Goal: Complete application form

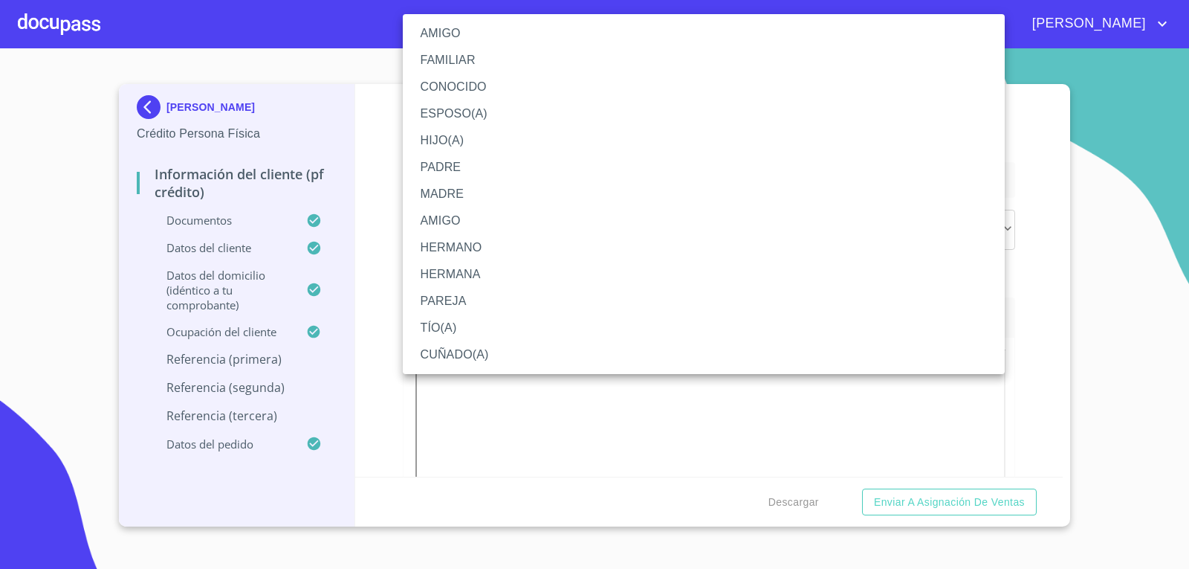
scroll to position [7806, 0]
click at [0, 383] on div at bounding box center [594, 284] width 1189 height 569
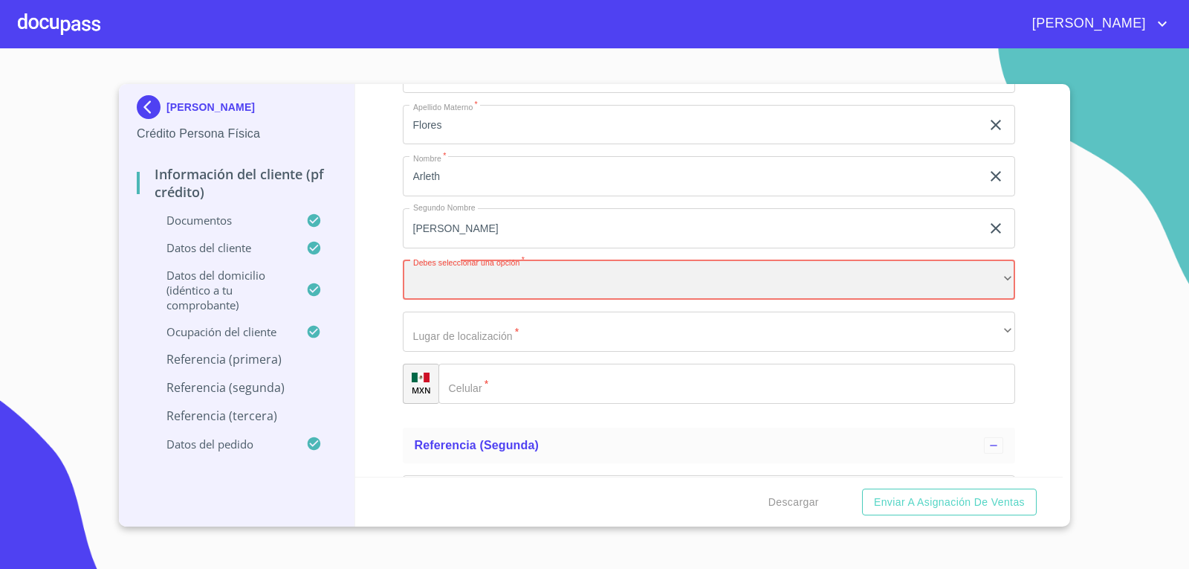
click at [465, 286] on div "​" at bounding box center [709, 280] width 613 height 40
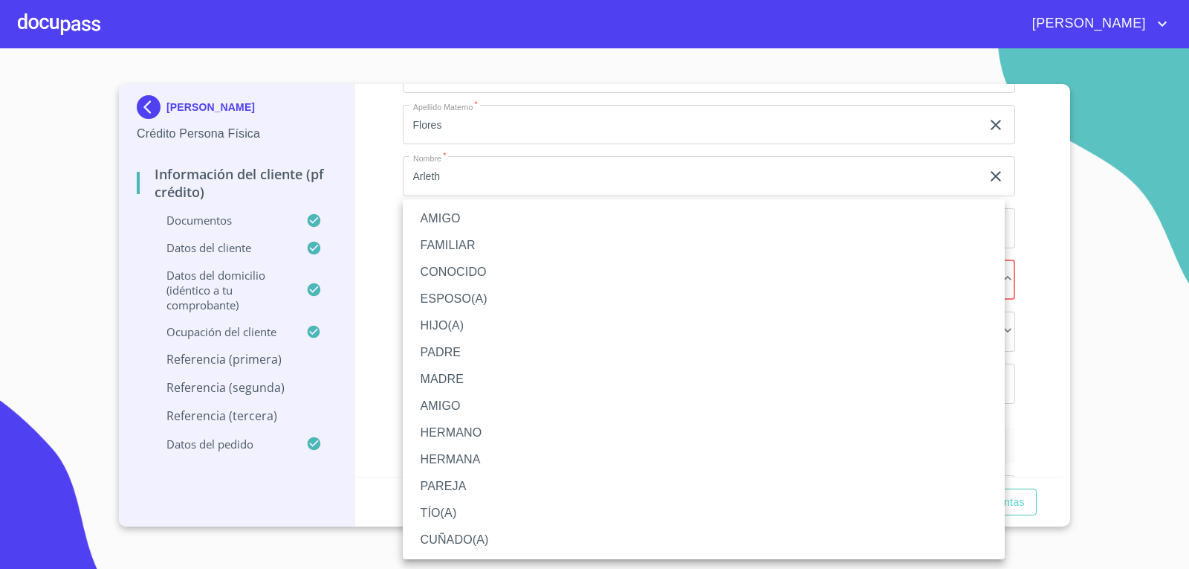
click at [495, 248] on li "FAMILIAR" at bounding box center [704, 245] width 602 height 27
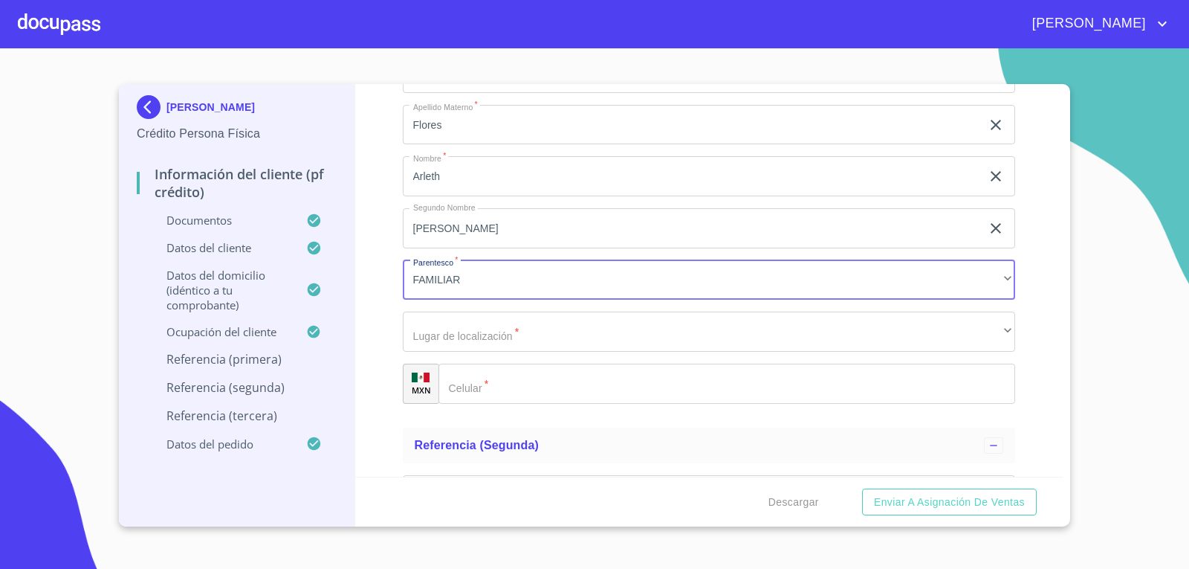
click at [377, 284] on div "Información del cliente (PF crédito) Documentos Documento de identificación.   …" at bounding box center [709, 280] width 708 height 393
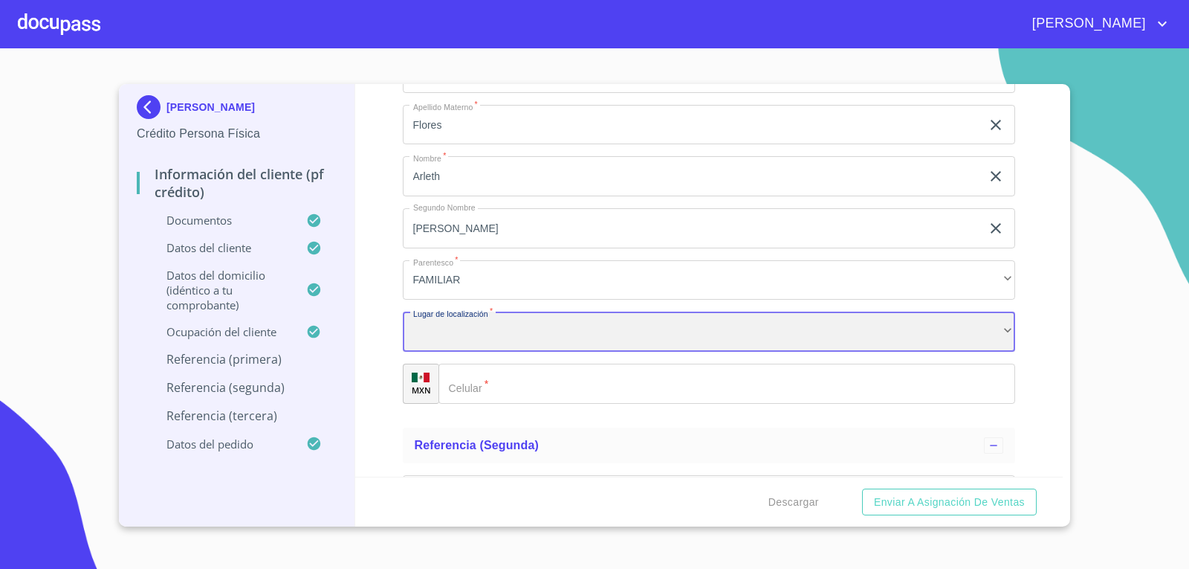
click at [523, 323] on div "​" at bounding box center [709, 331] width 613 height 40
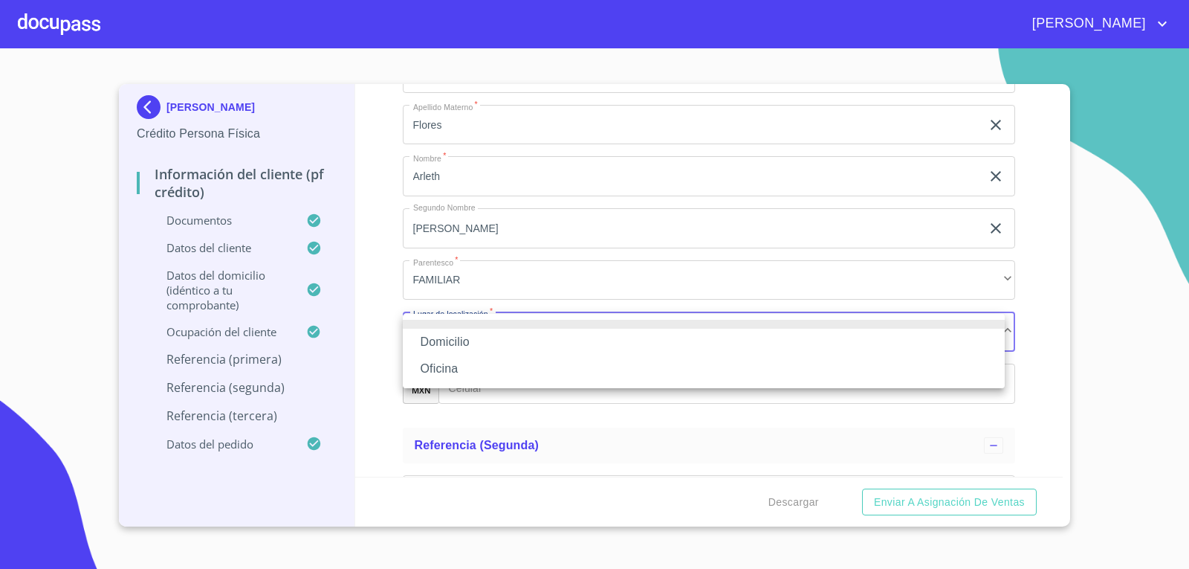
click at [513, 340] on li "Domicilio" at bounding box center [704, 342] width 602 height 27
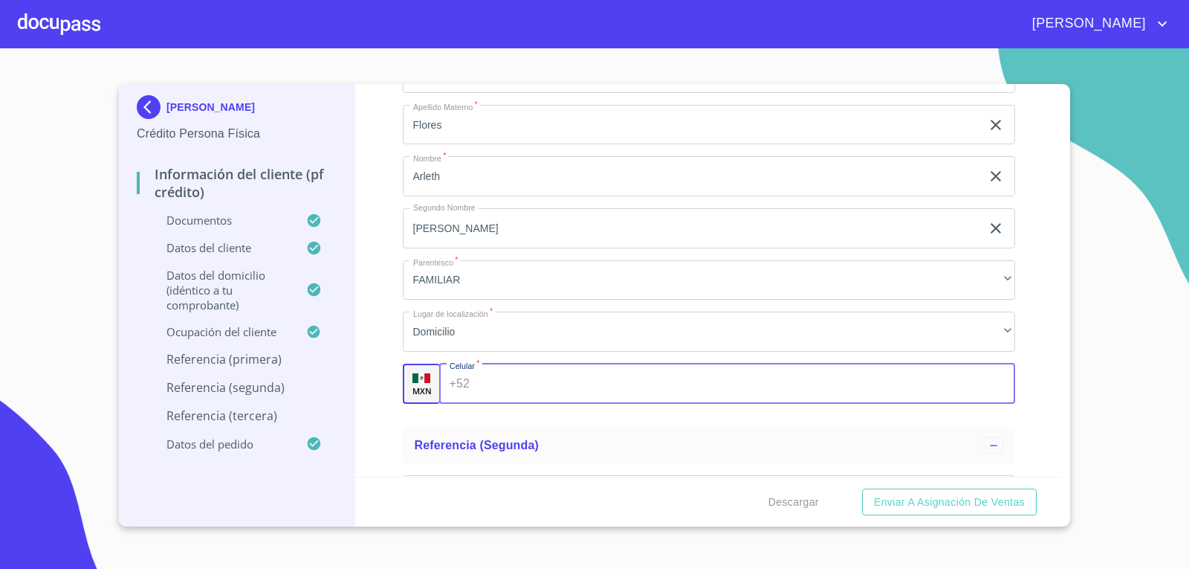
click at [541, 381] on input "Documento de identificación.   *" at bounding box center [746, 384] width 540 height 40
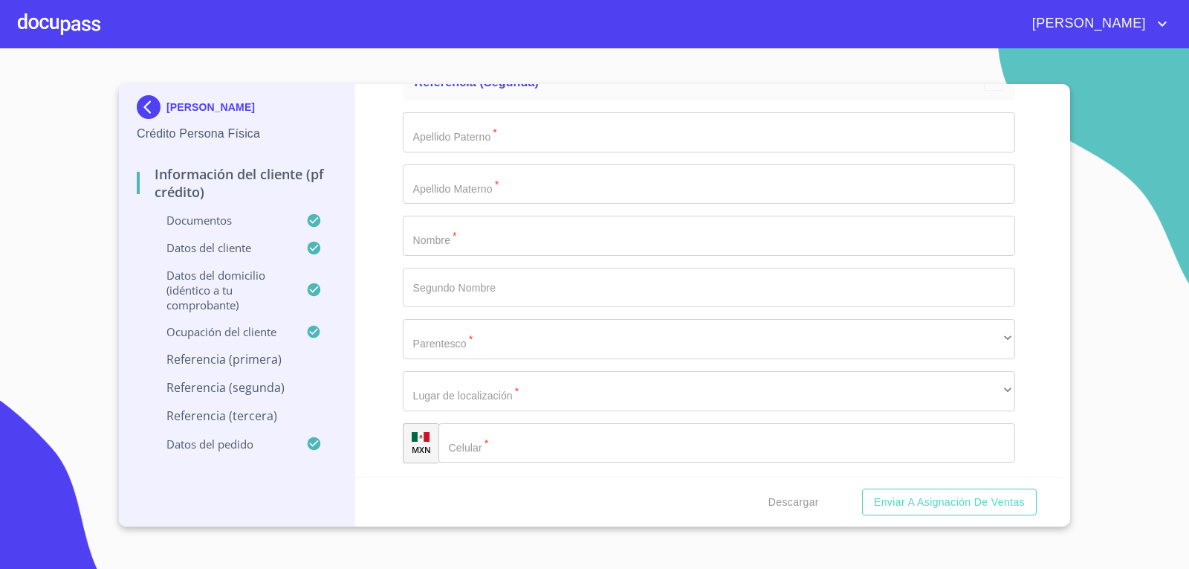
scroll to position [7908, 0]
type input "[PHONE_NUMBER]"
click at [497, 120] on input "Documento de identificación.   *" at bounding box center [709, 123] width 613 height 40
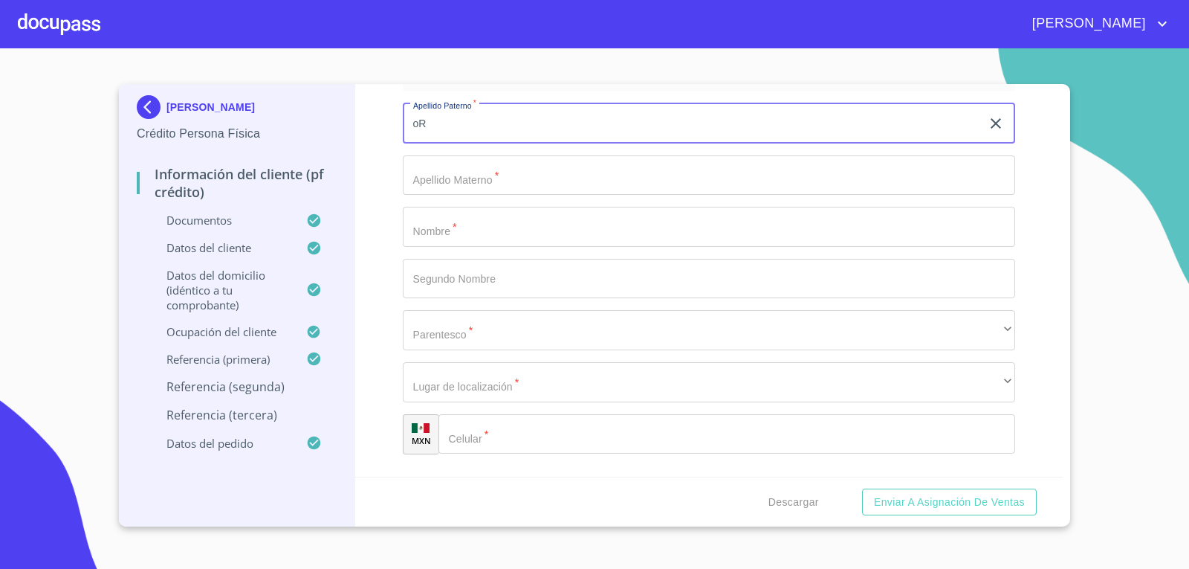
type input "o"
type input "[PERSON_NAME]"
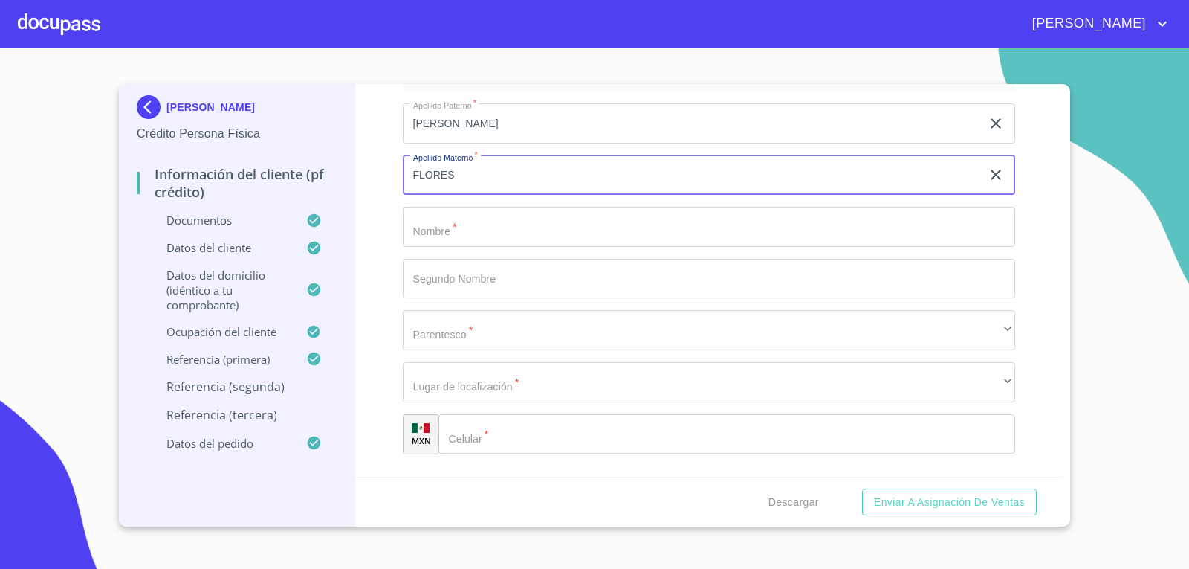
type input "FLORES"
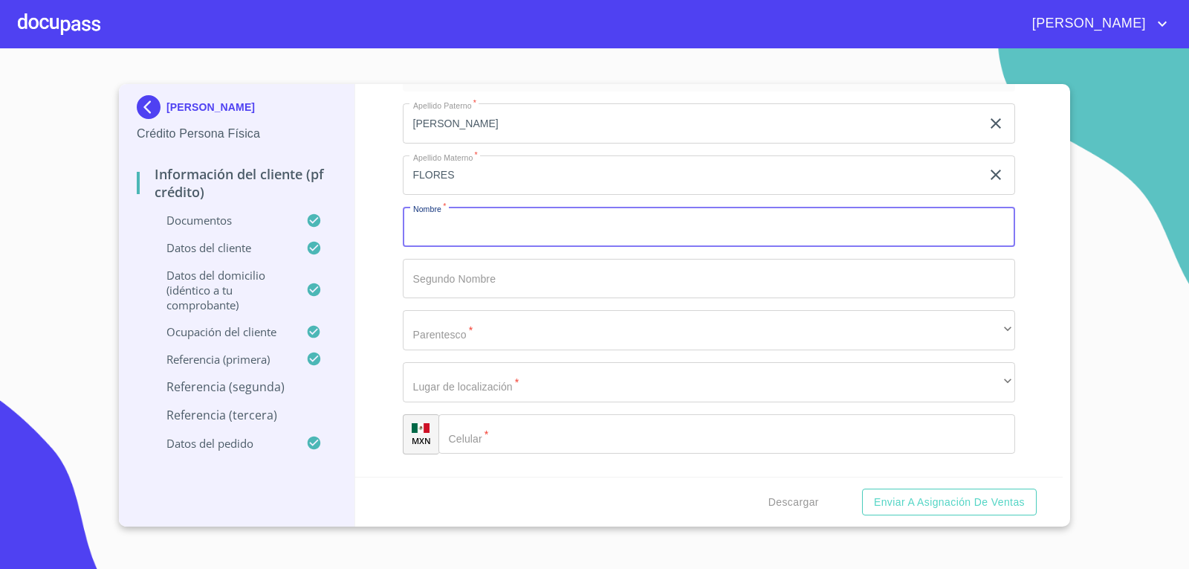
click at [504, 230] on input "Documento de identificación.   *" at bounding box center [709, 227] width 613 height 40
type input "[PERSON_NAME]"
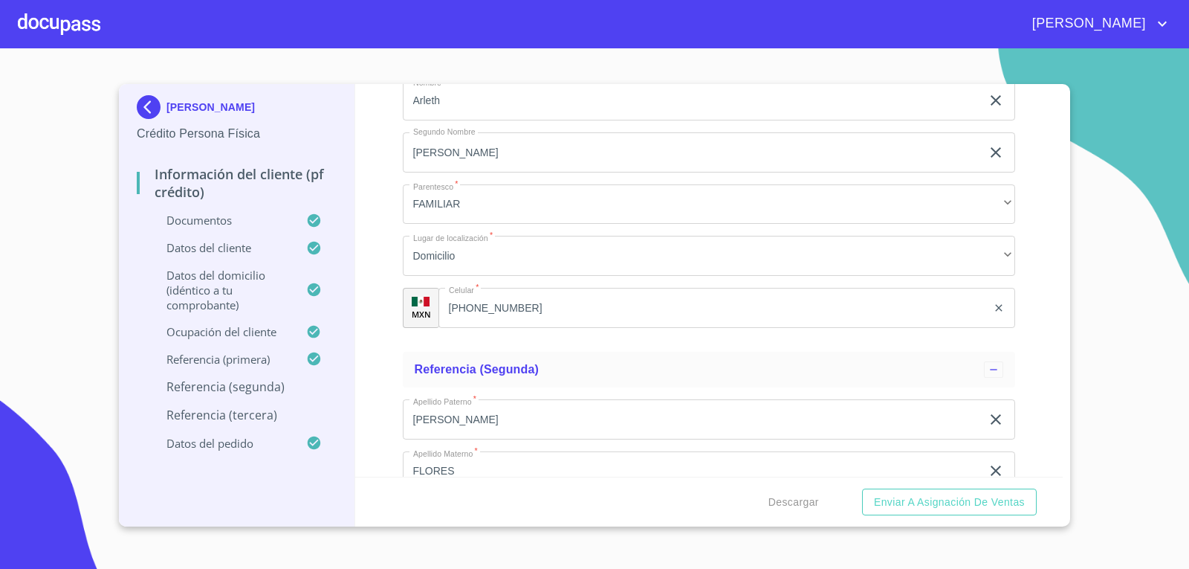
scroll to position [7611, 0]
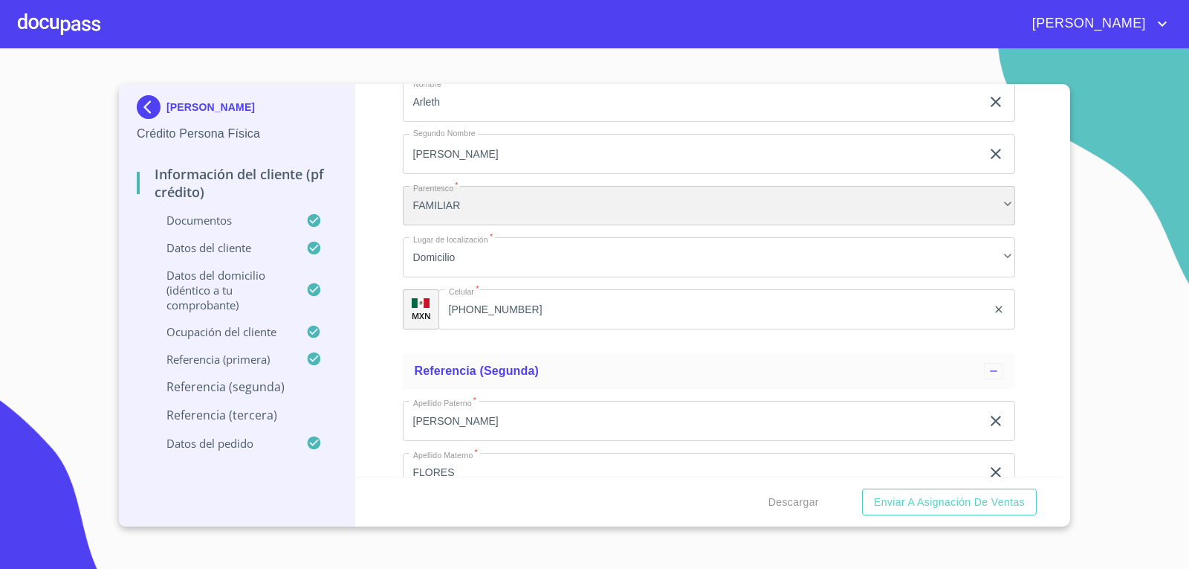
click at [541, 203] on div "FAMILIAR" at bounding box center [709, 206] width 613 height 40
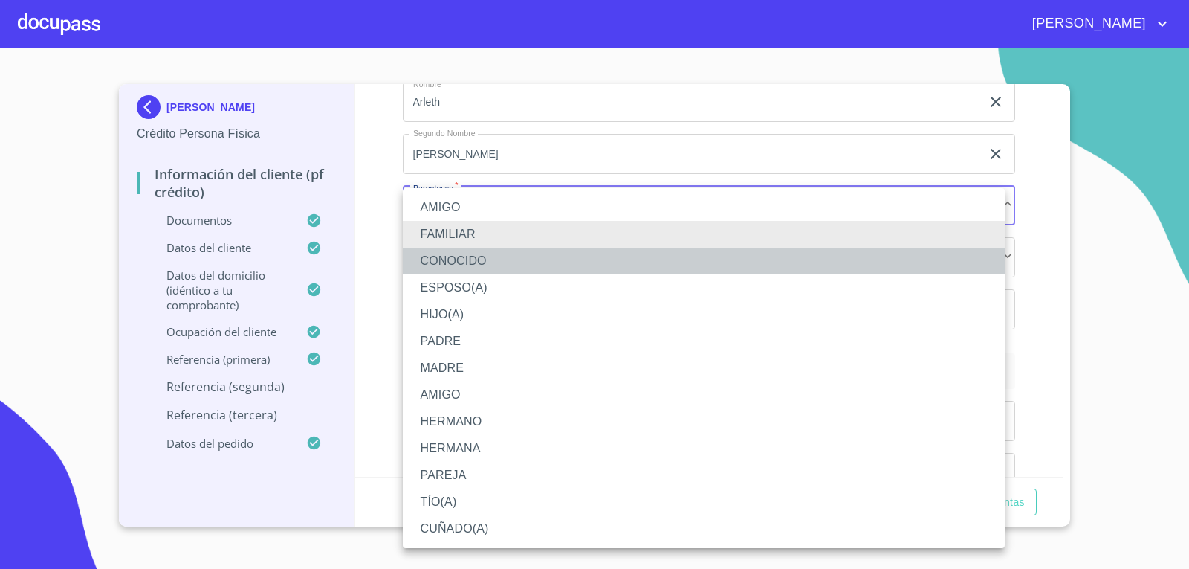
click at [525, 259] on li "CONOCIDO" at bounding box center [704, 261] width 602 height 27
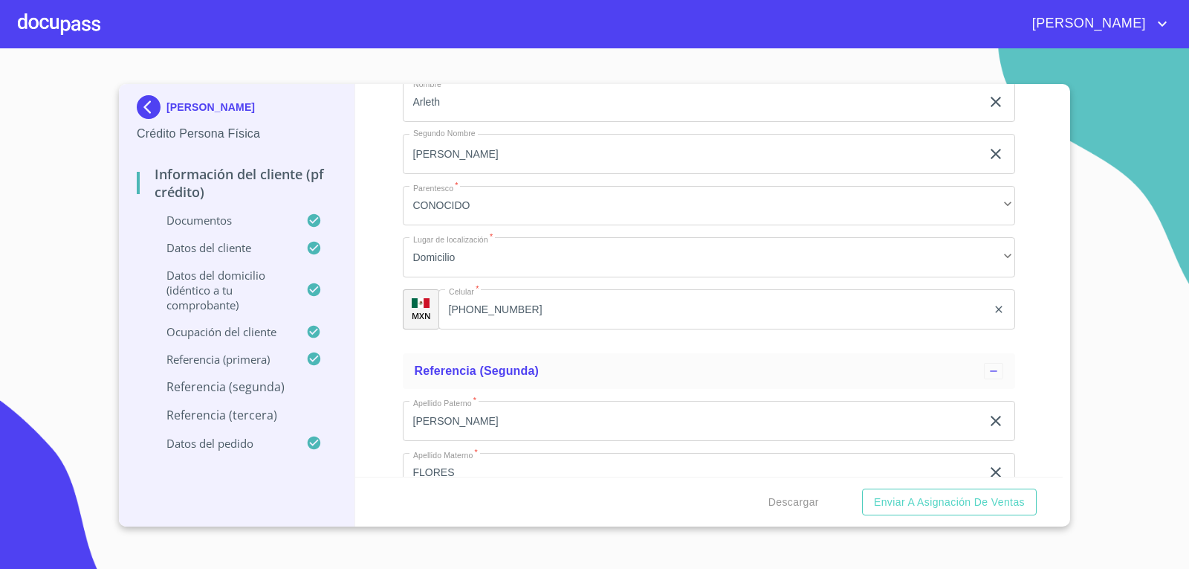
click at [374, 258] on div "Información del cliente (PF crédito) Documentos Documento de identificación.   …" at bounding box center [709, 280] width 708 height 393
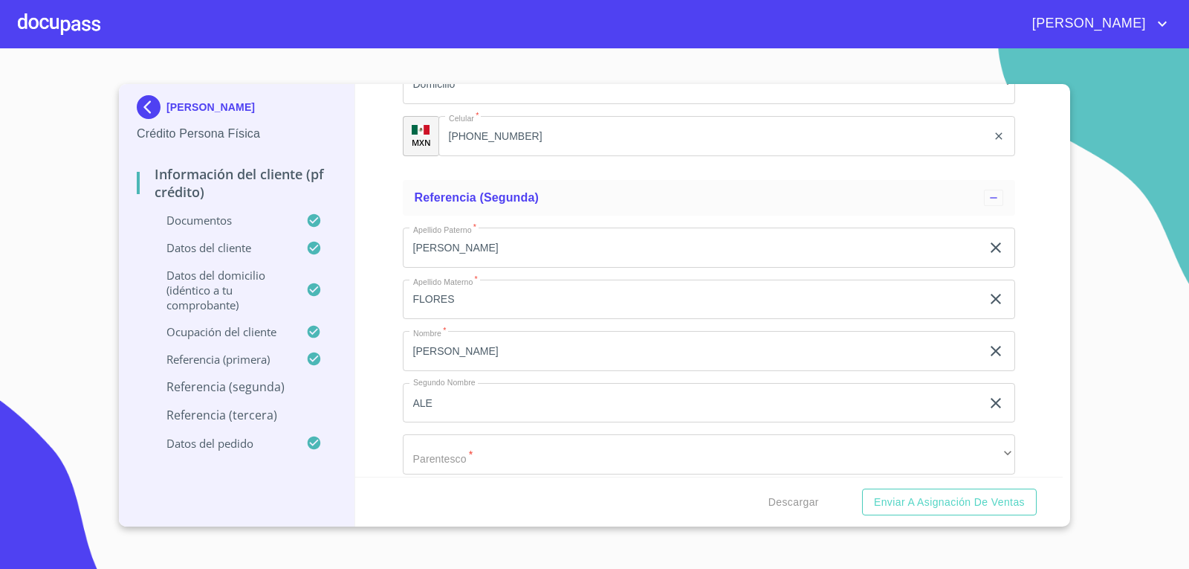
scroll to position [7834, 0]
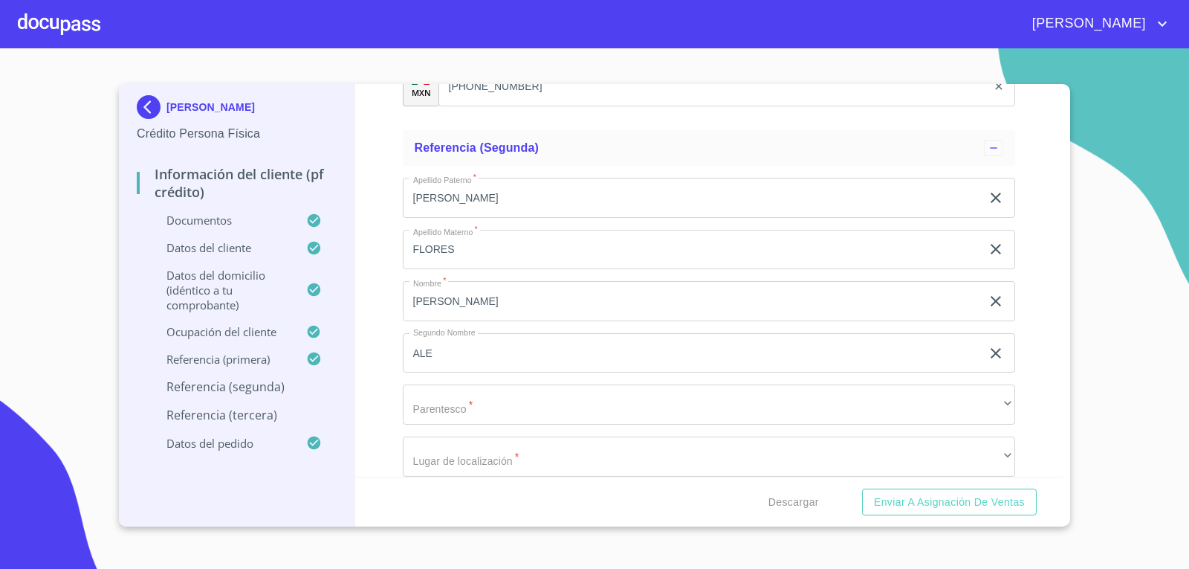
click at [513, 355] on input "ALE" at bounding box center [692, 353] width 579 height 40
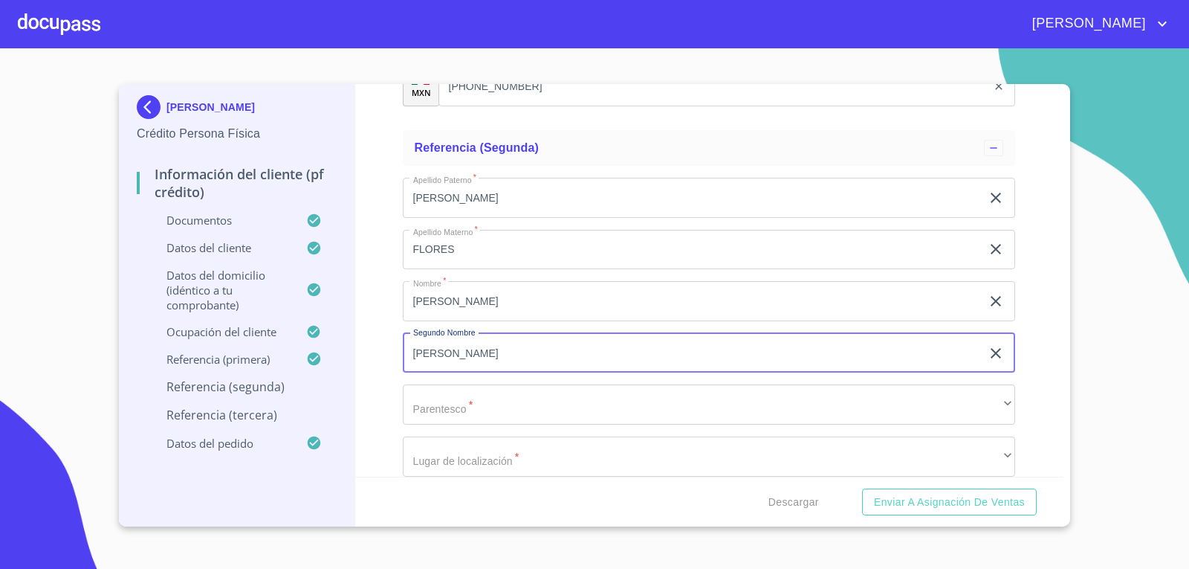
type input "[PERSON_NAME]"
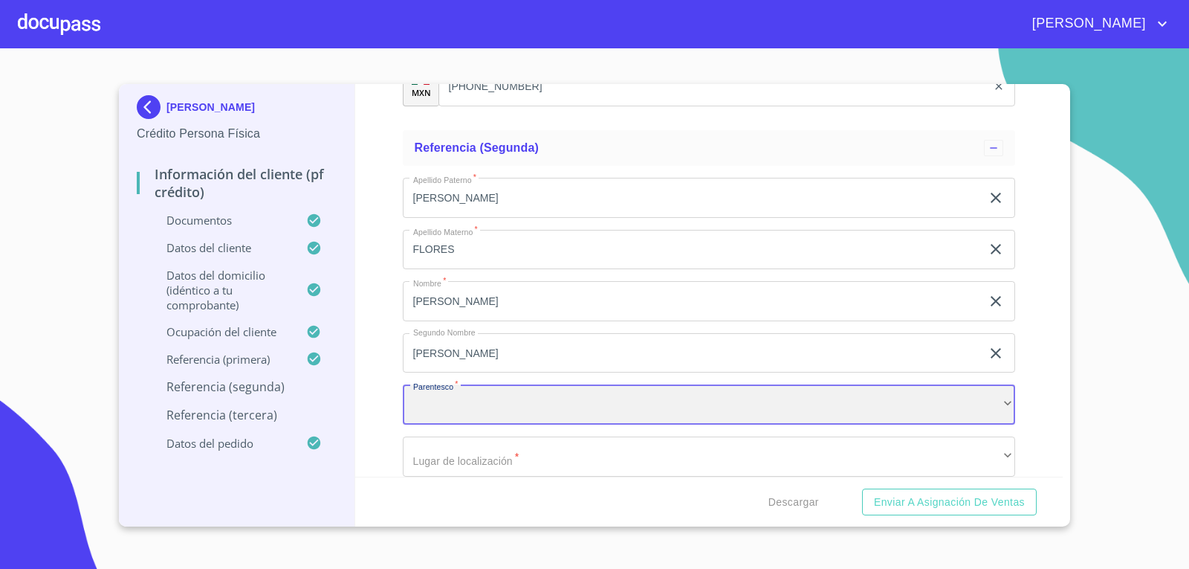
click at [506, 397] on div "​" at bounding box center [709, 404] width 613 height 40
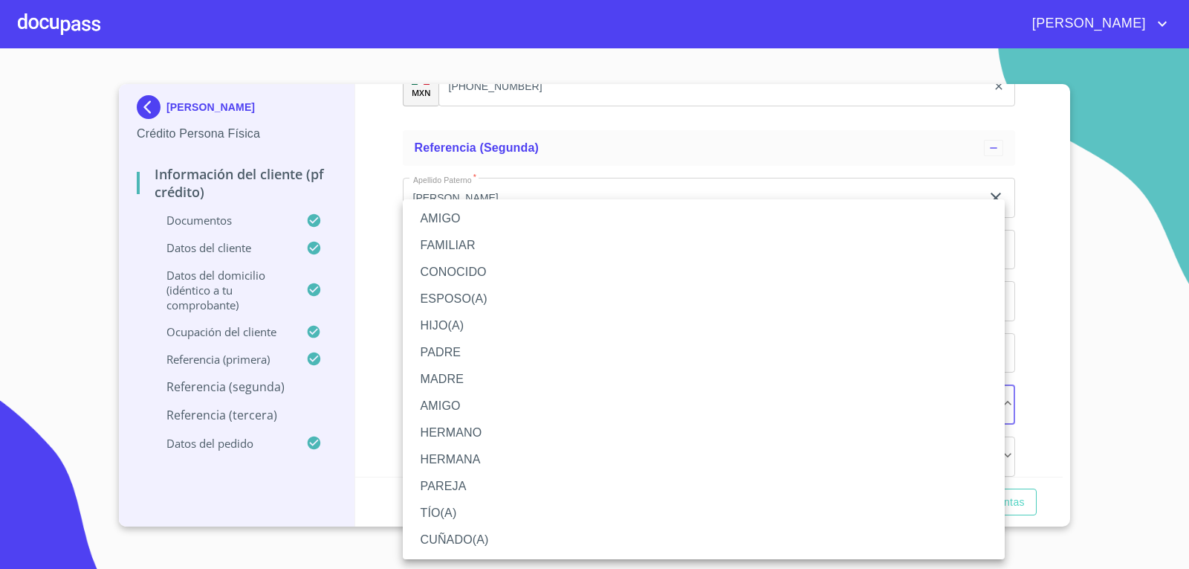
click at [474, 268] on li "CONOCIDO" at bounding box center [704, 272] width 602 height 27
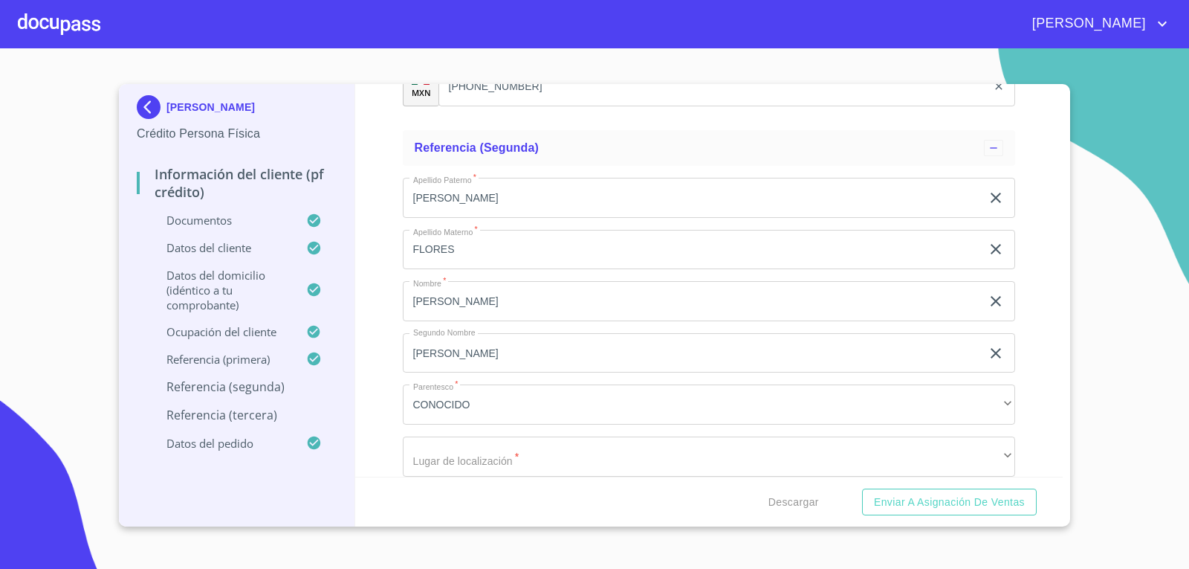
click at [379, 386] on div "Información del cliente (PF crédito) Documentos Documento de identificación.   …" at bounding box center [709, 280] width 708 height 393
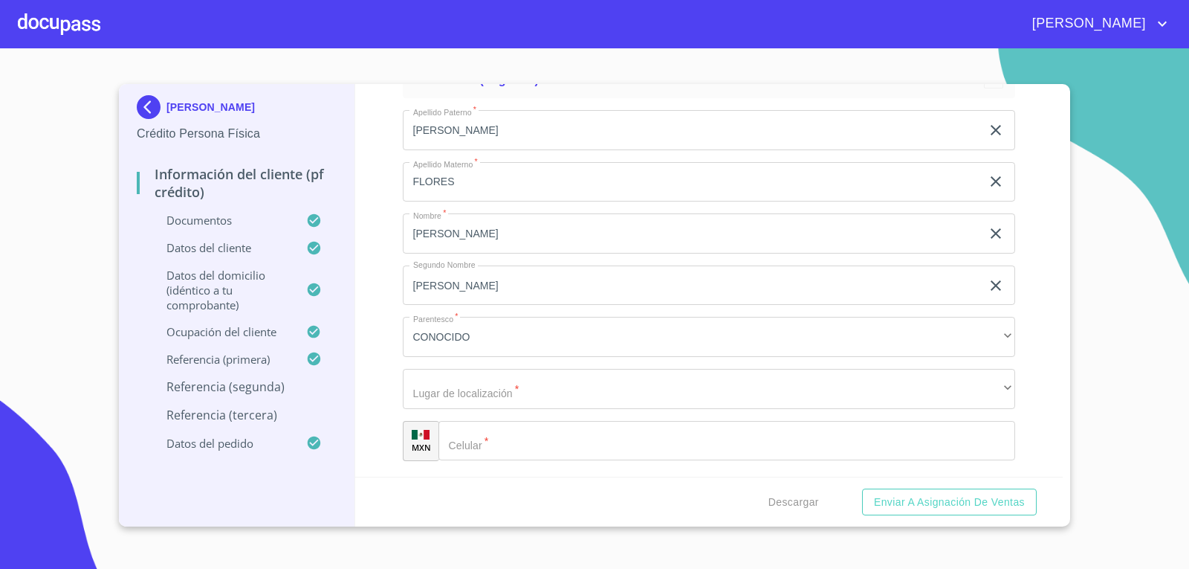
scroll to position [7983, 0]
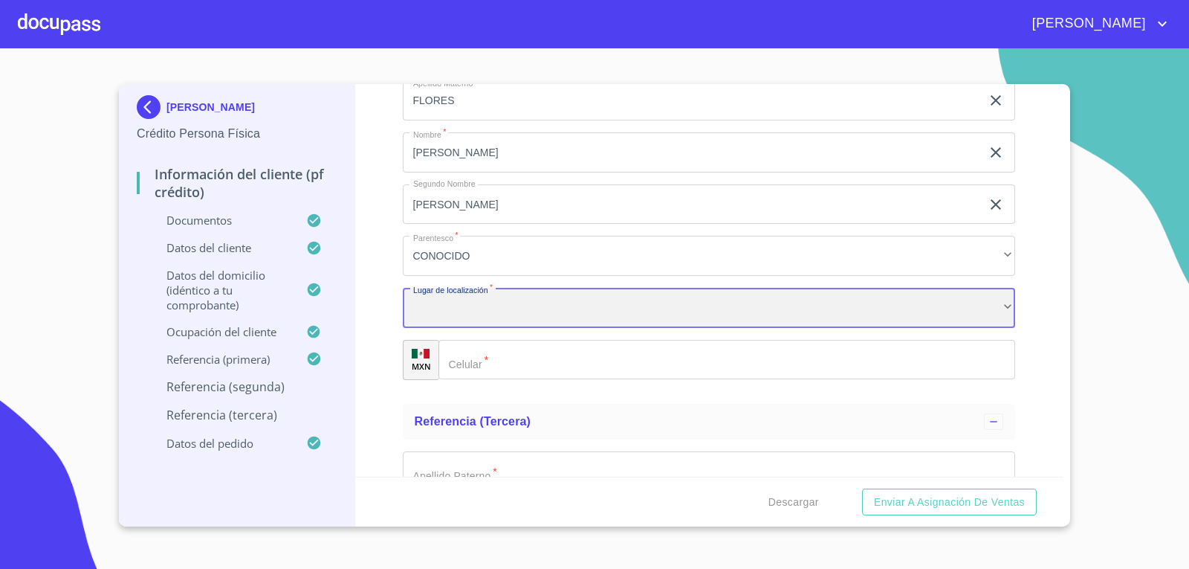
click at [508, 319] on div "​" at bounding box center [709, 308] width 613 height 40
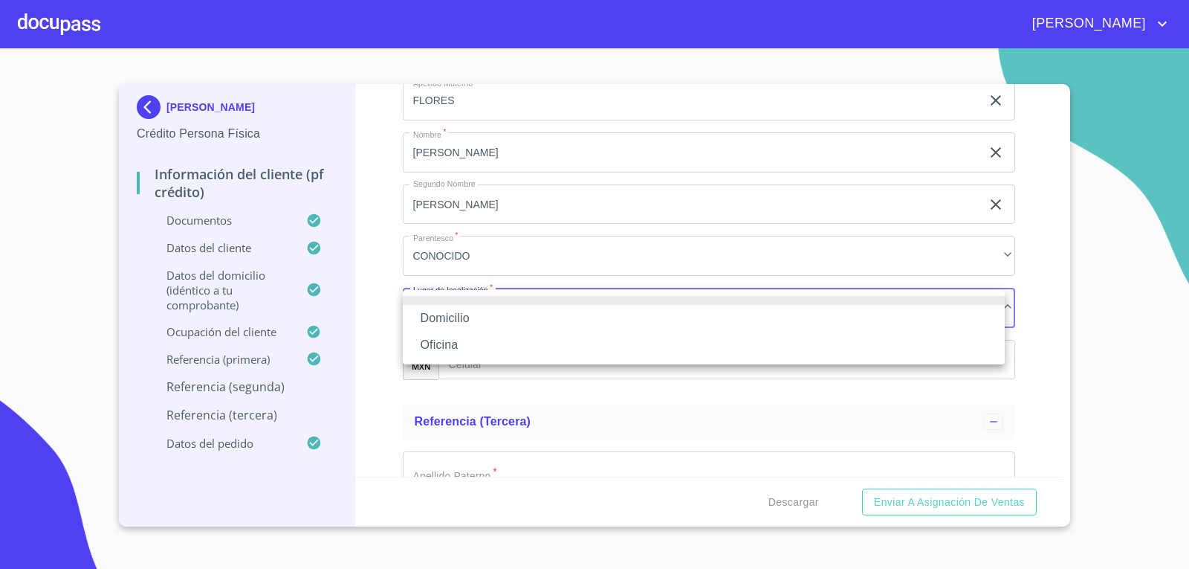
click at [499, 323] on li "Domicilio" at bounding box center [704, 318] width 602 height 27
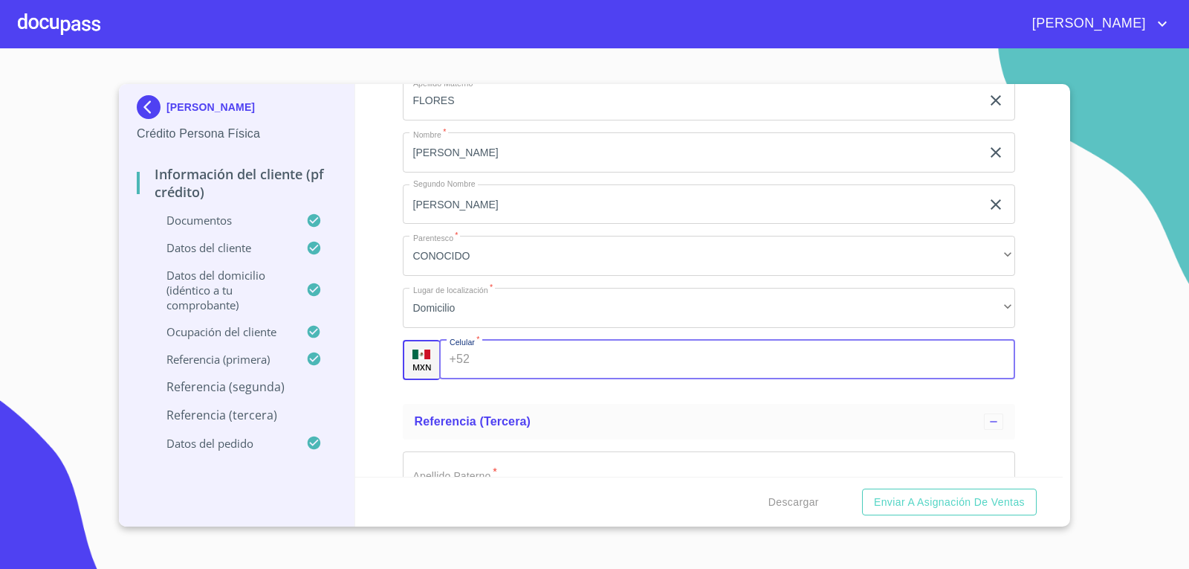
click at [497, 358] on input "Documento de identificación.   *" at bounding box center [746, 360] width 540 height 40
type input "[PHONE_NUMBER]"
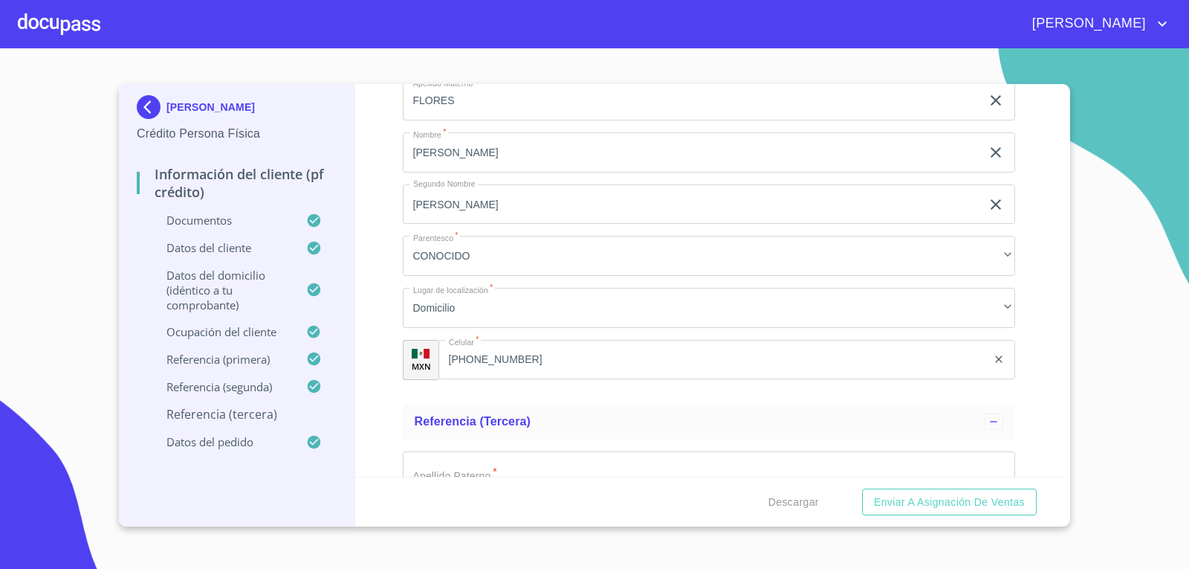
click at [384, 313] on div "Información del cliente (PF crédito) Documentos Documento de identificación.   …" at bounding box center [709, 280] width 708 height 393
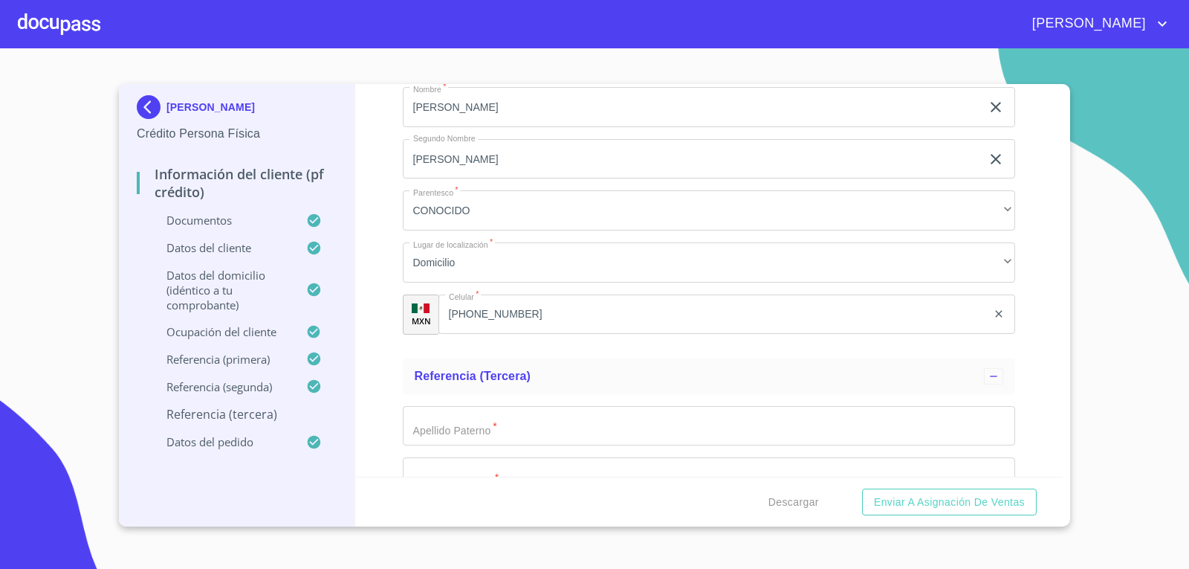
scroll to position [8131, 0]
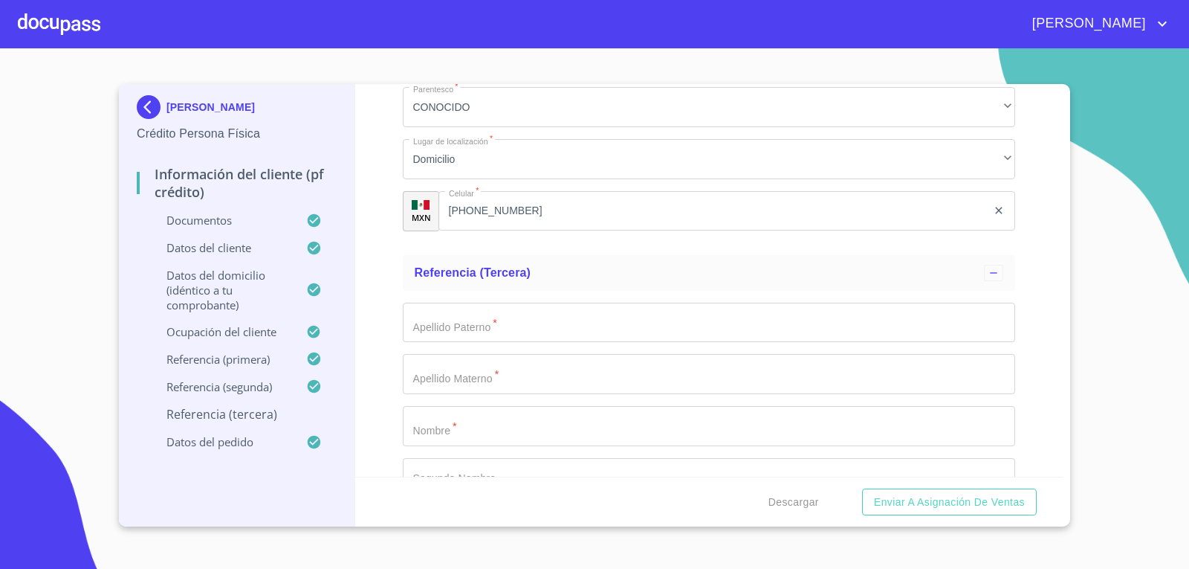
click at [433, 337] on input "Documento de identificación.   *" at bounding box center [709, 323] width 613 height 40
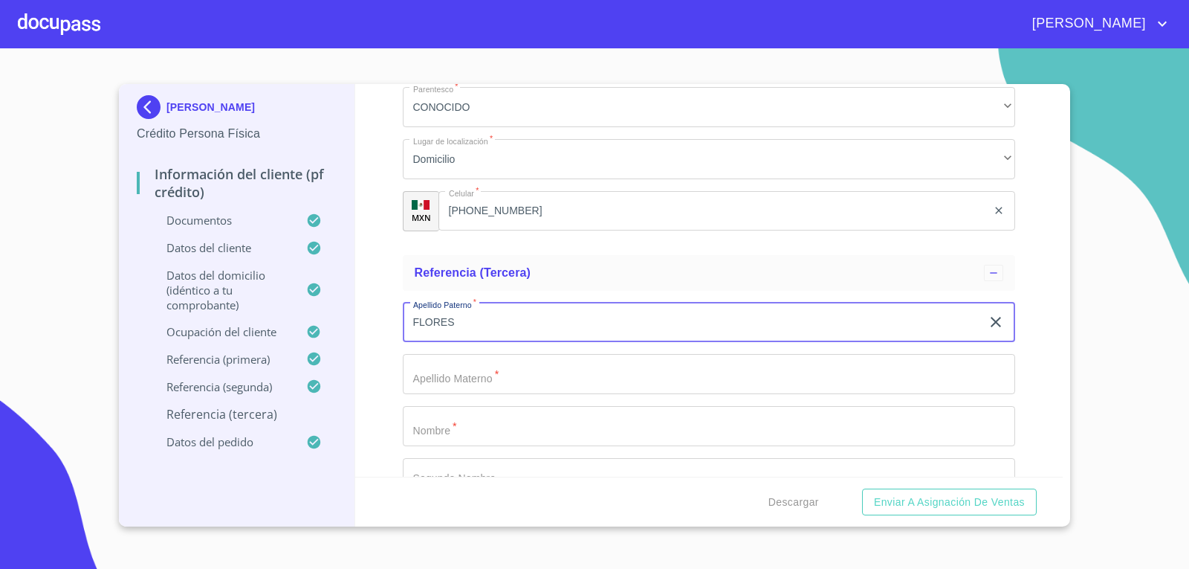
type input "FLORES"
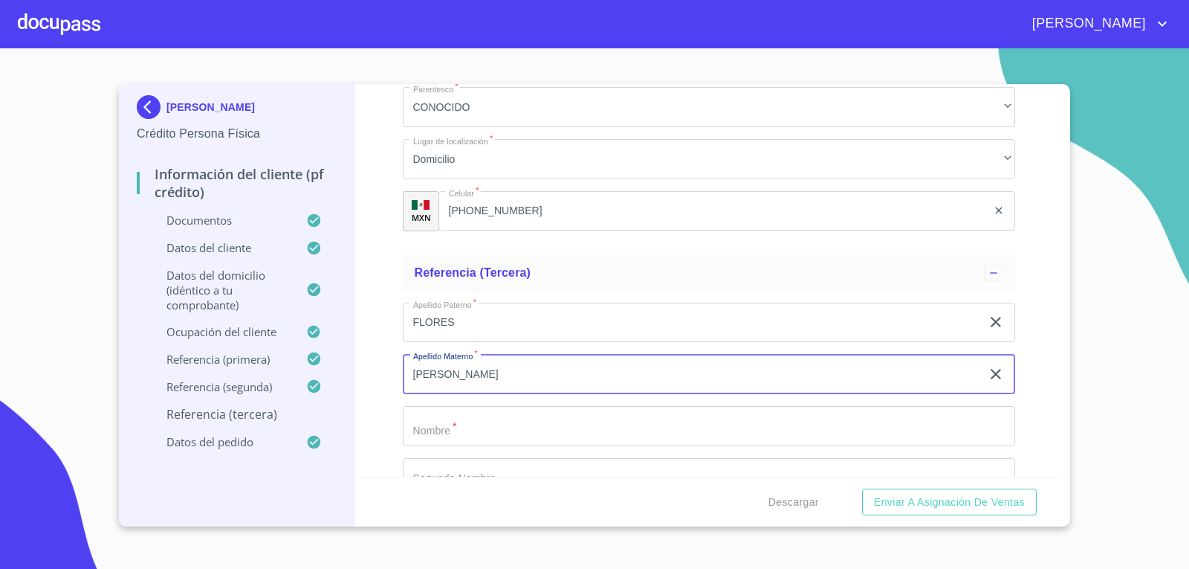
type input "[PERSON_NAME]"
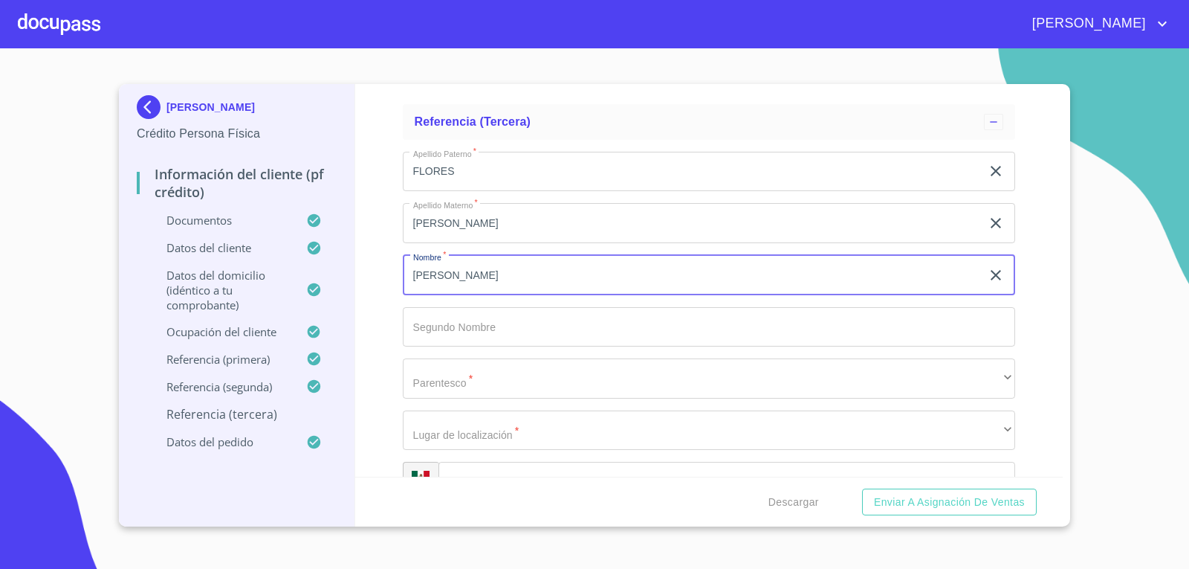
scroll to position [8354, 0]
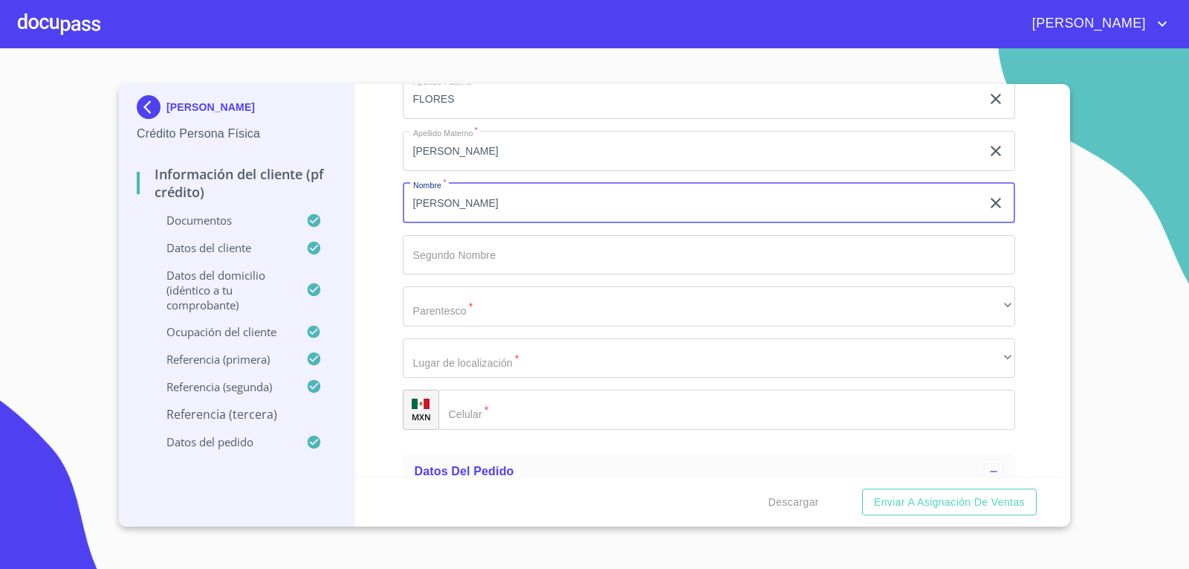
type input "[PERSON_NAME]"
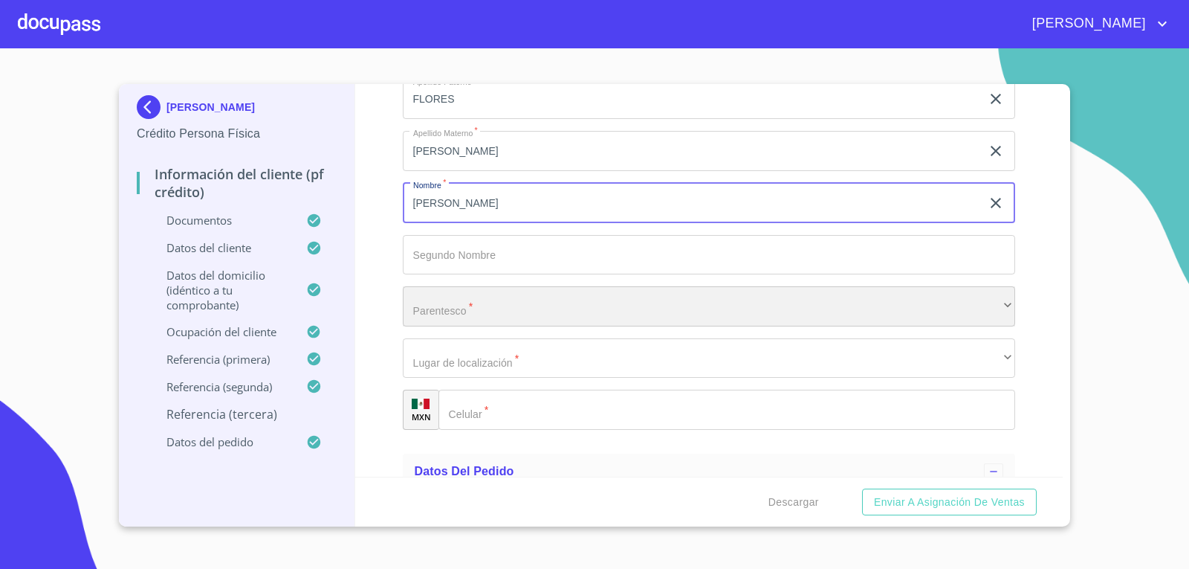
click at [492, 294] on div "​" at bounding box center [709, 306] width 613 height 40
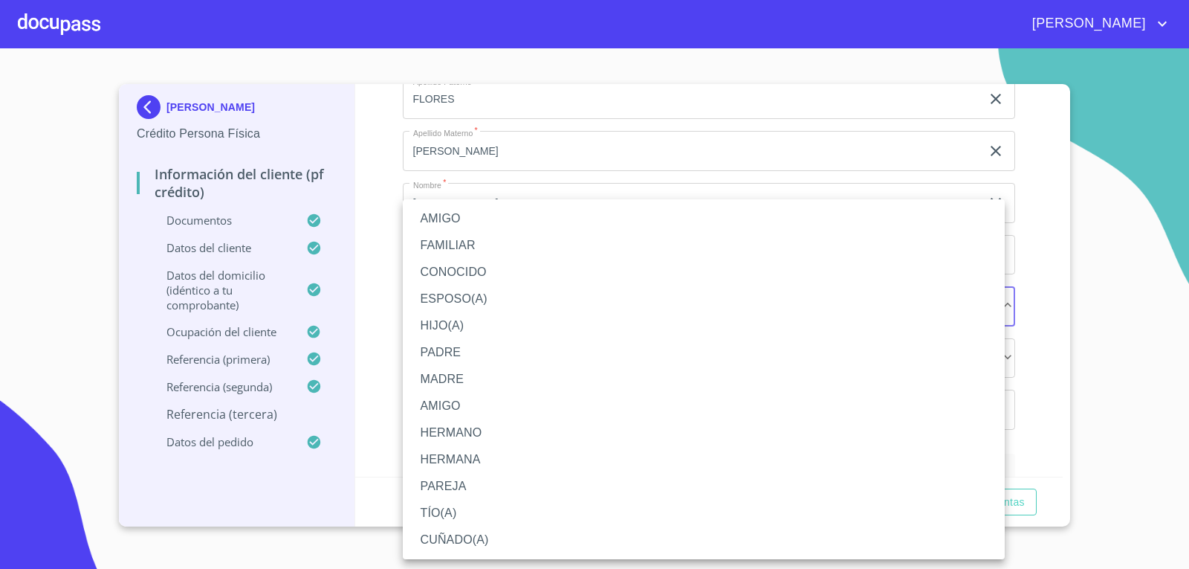
click at [482, 265] on li "CONOCIDO" at bounding box center [704, 272] width 602 height 27
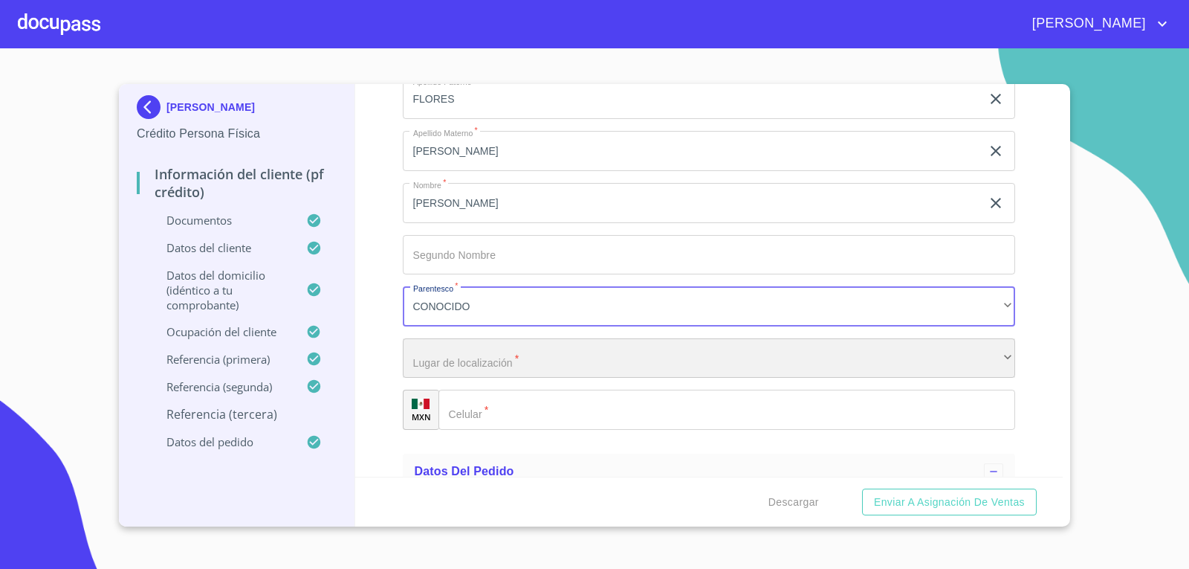
click at [497, 356] on div "​" at bounding box center [709, 358] width 613 height 40
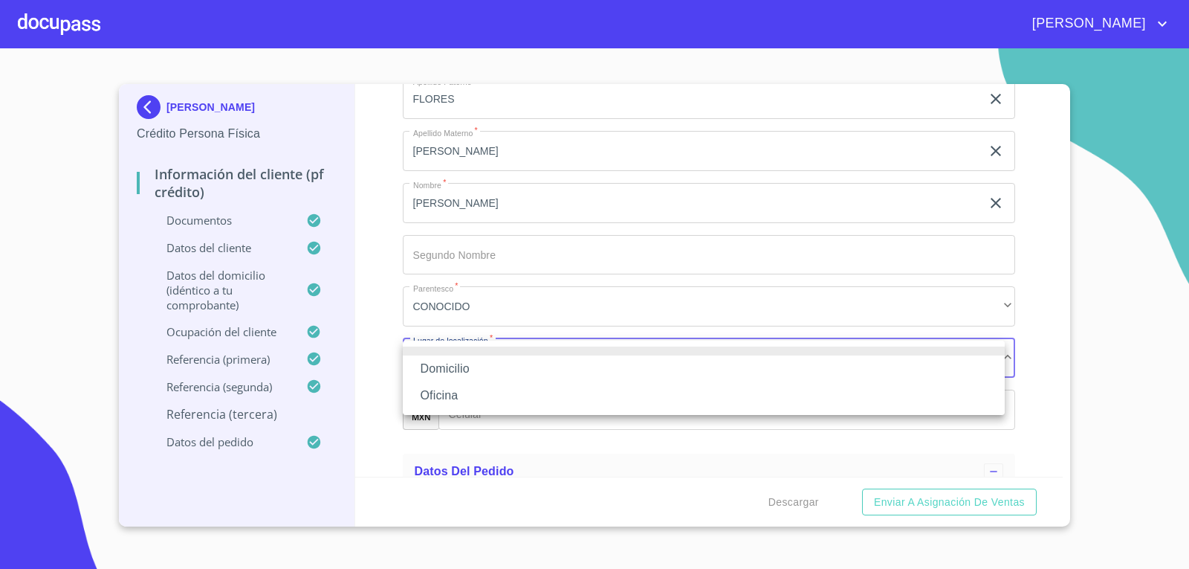
click at [474, 370] on li "Domicilio" at bounding box center [704, 368] width 602 height 27
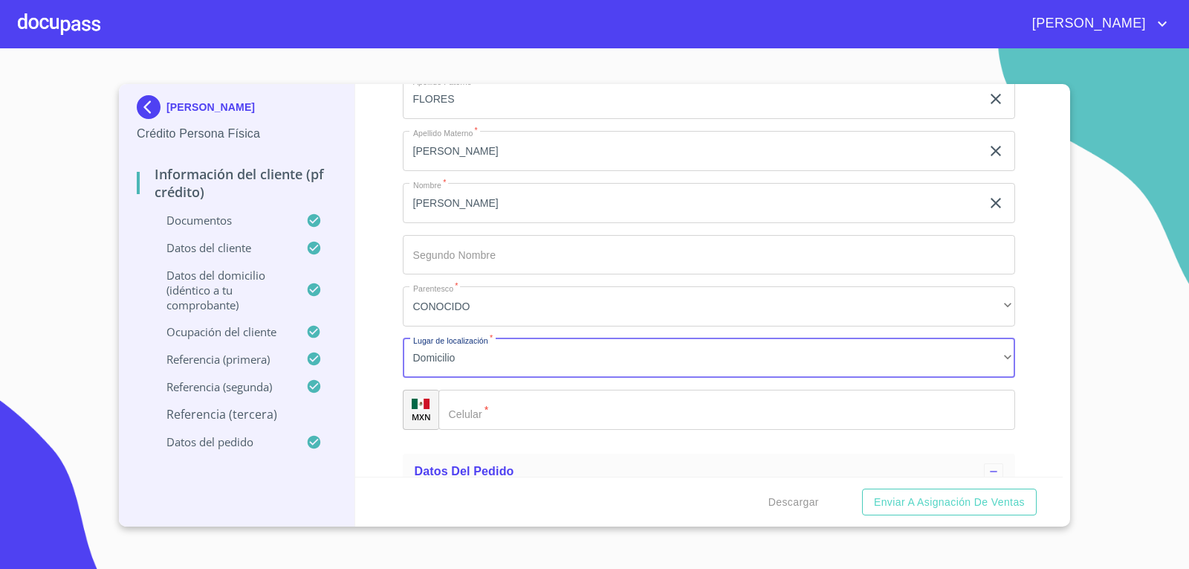
click at [488, 417] on input "Documento de identificación.   *" at bounding box center [728, 410] width 578 height 40
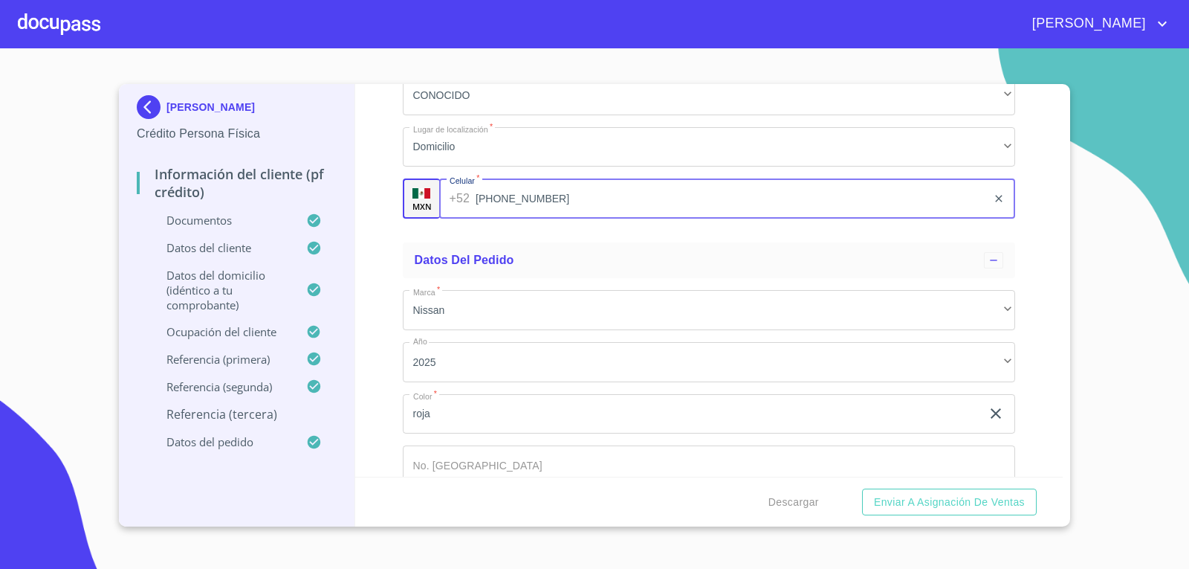
scroll to position [8644, 0]
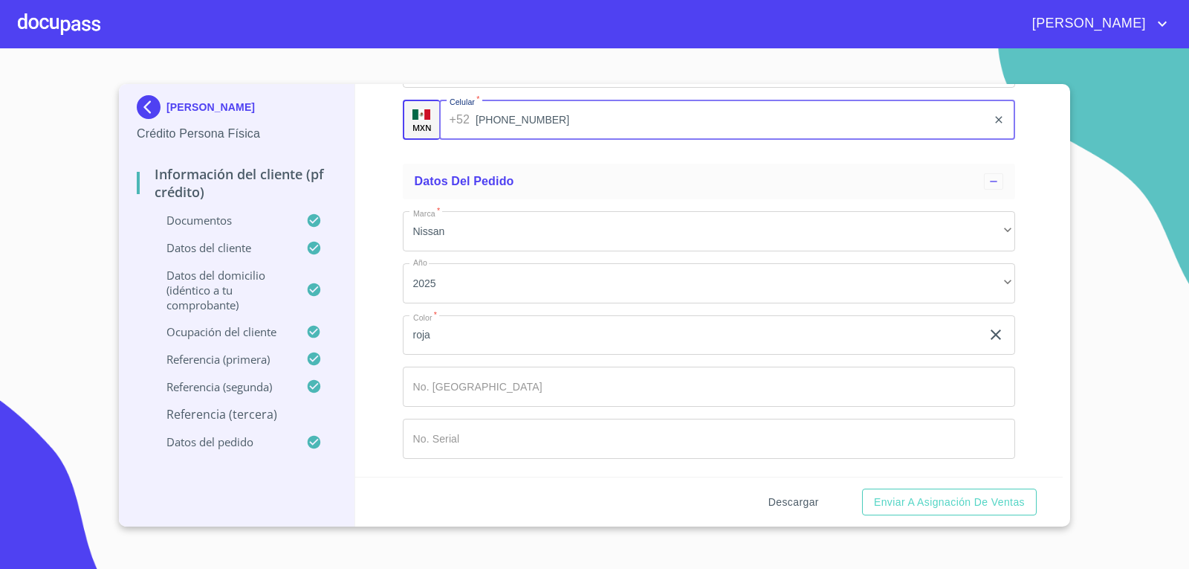
type input "[PHONE_NUMBER]"
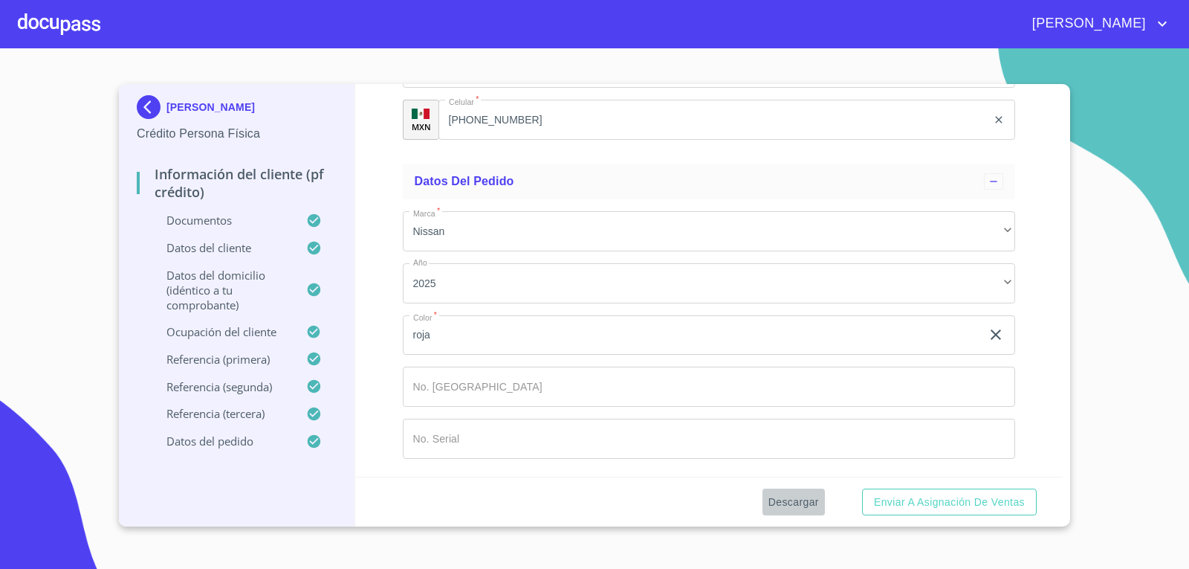
click at [807, 501] on span "Descargar" at bounding box center [794, 502] width 51 height 19
click at [807, 500] on span "Descargar" at bounding box center [794, 502] width 51 height 19
click at [952, 510] on span "Enviar a Asignación de Ventas" at bounding box center [949, 502] width 151 height 19
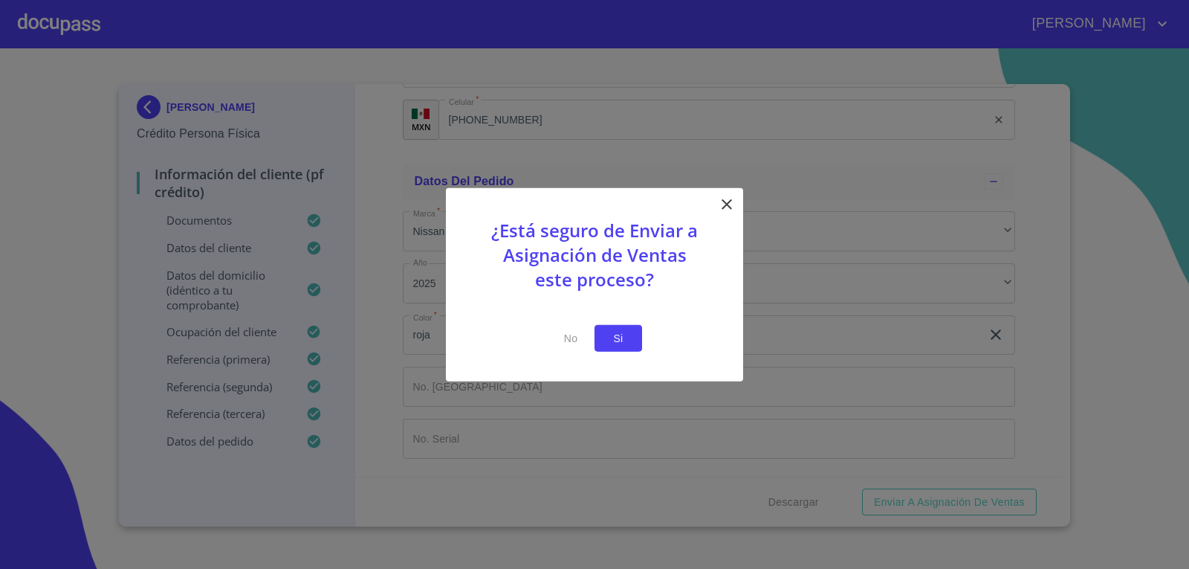
click at [614, 336] on span "Si" at bounding box center [619, 338] width 24 height 19
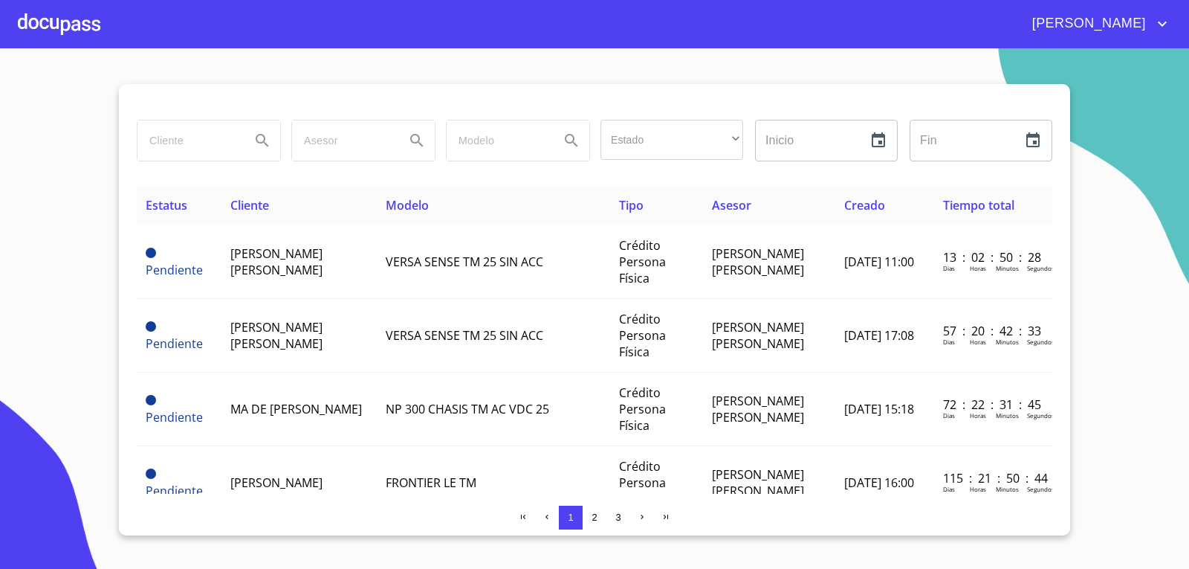
click at [55, 42] on div at bounding box center [59, 24] width 83 height 48
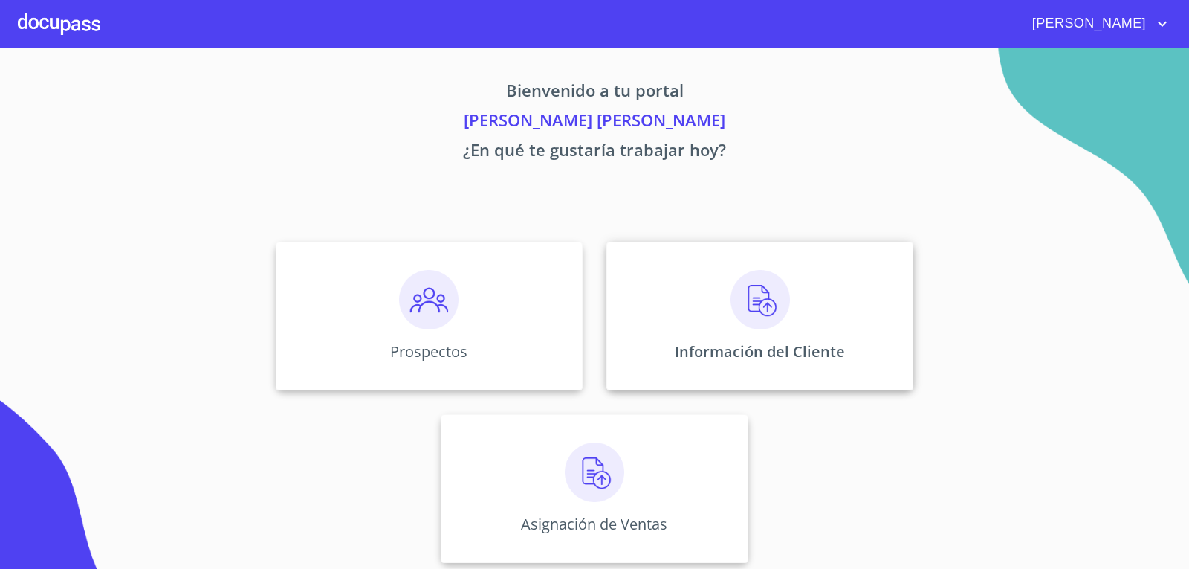
click at [766, 304] on img at bounding box center [760, 299] width 59 height 59
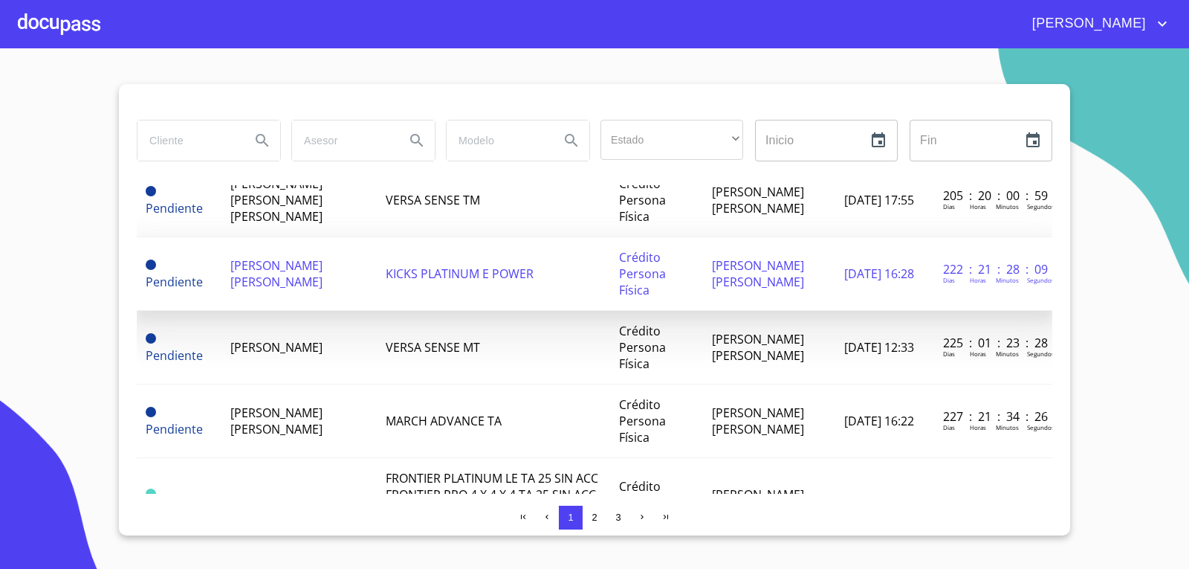
scroll to position [743, 0]
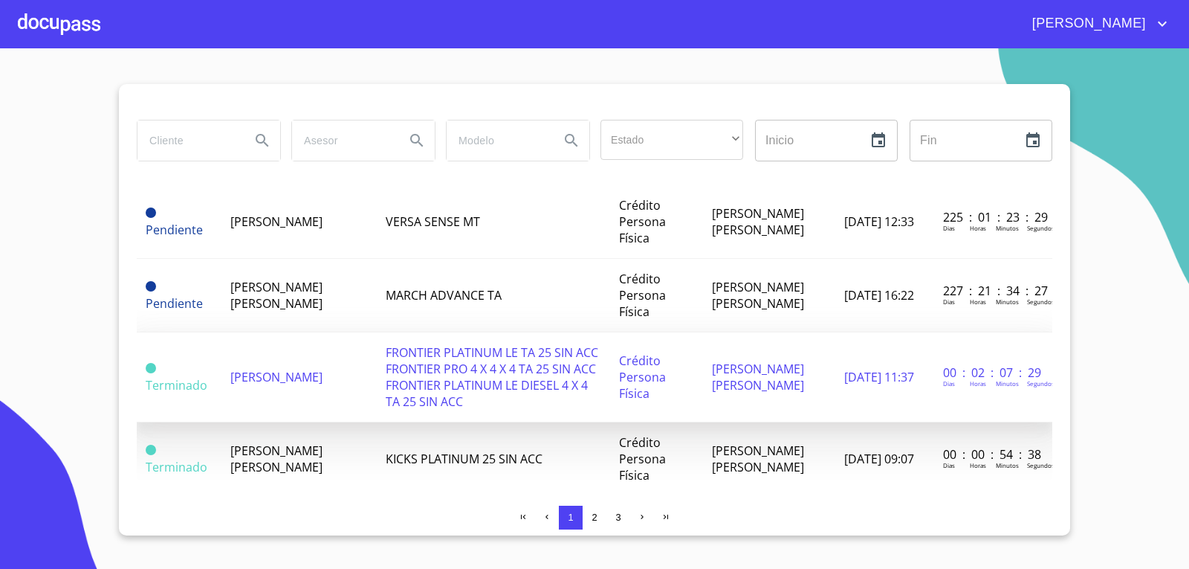
click at [387, 394] on span "FRONTIER PLATINUM LE TA 25 SIN ACC FRONTIER PRO 4 X 4 X 4 TA 25 SIN ACC FRONTIE…" at bounding box center [492, 376] width 213 height 65
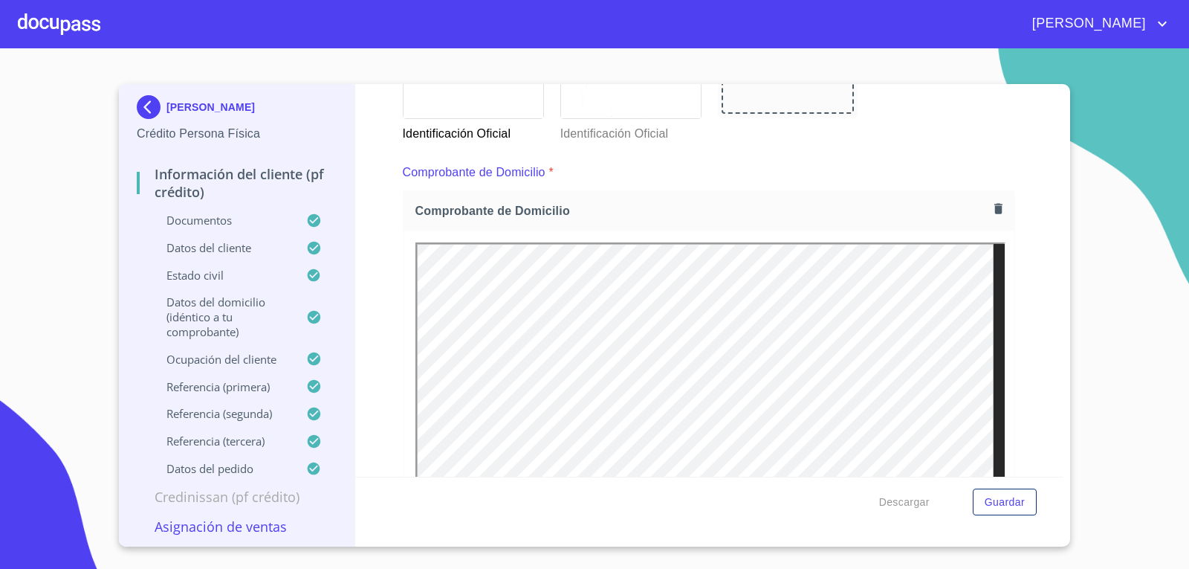
click at [995, 206] on button "button" at bounding box center [999, 208] width 20 height 20
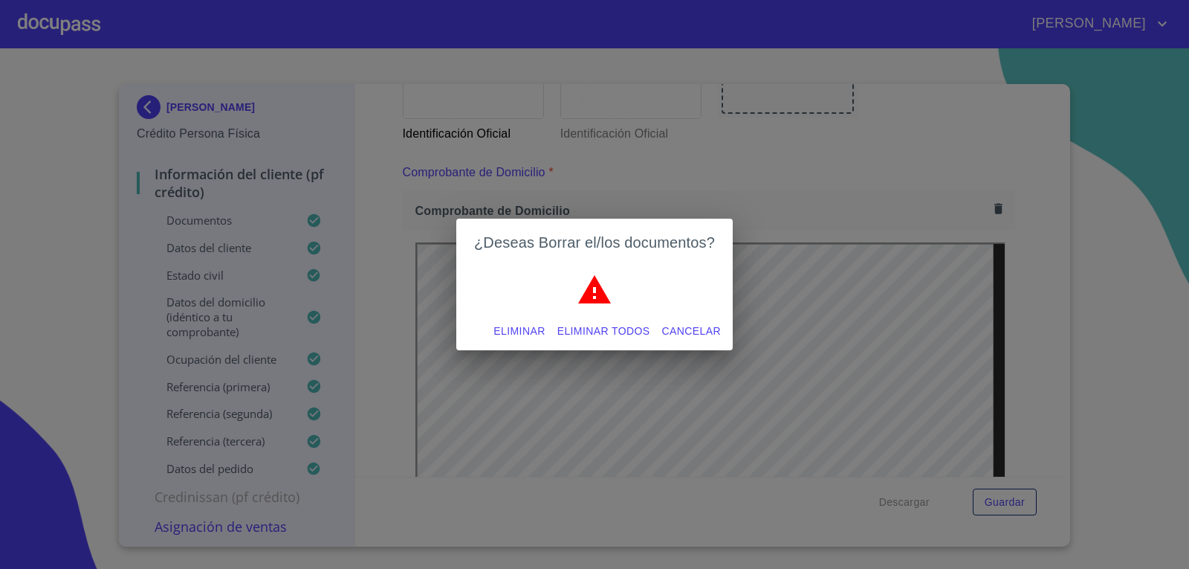
click at [503, 334] on span "Eliminar" at bounding box center [519, 331] width 51 height 19
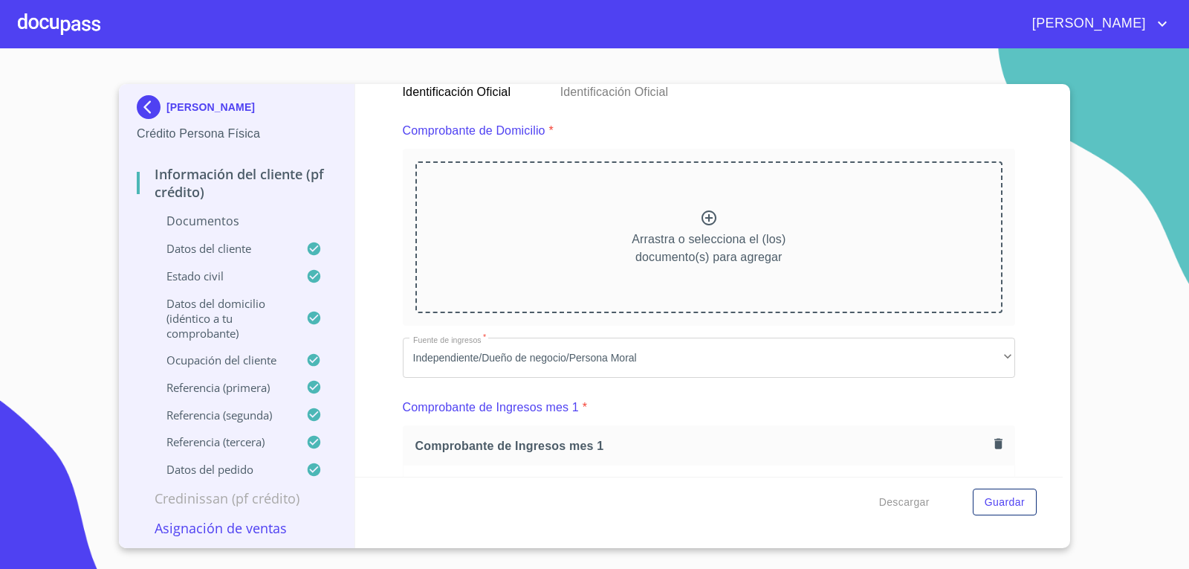
scroll to position [743, 0]
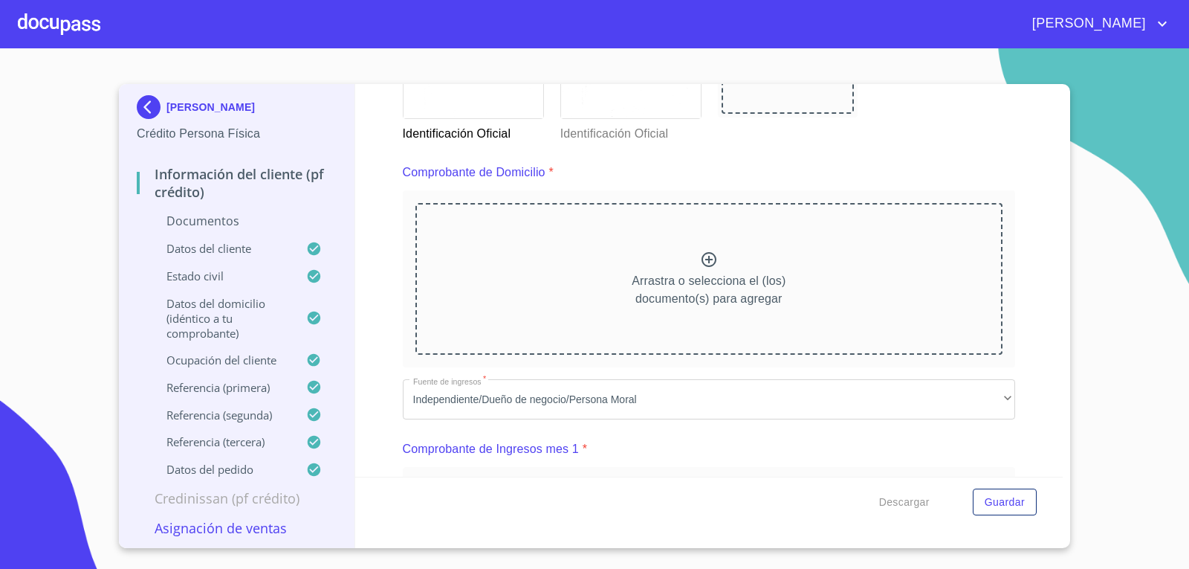
click at [701, 261] on icon at bounding box center [709, 260] width 18 height 18
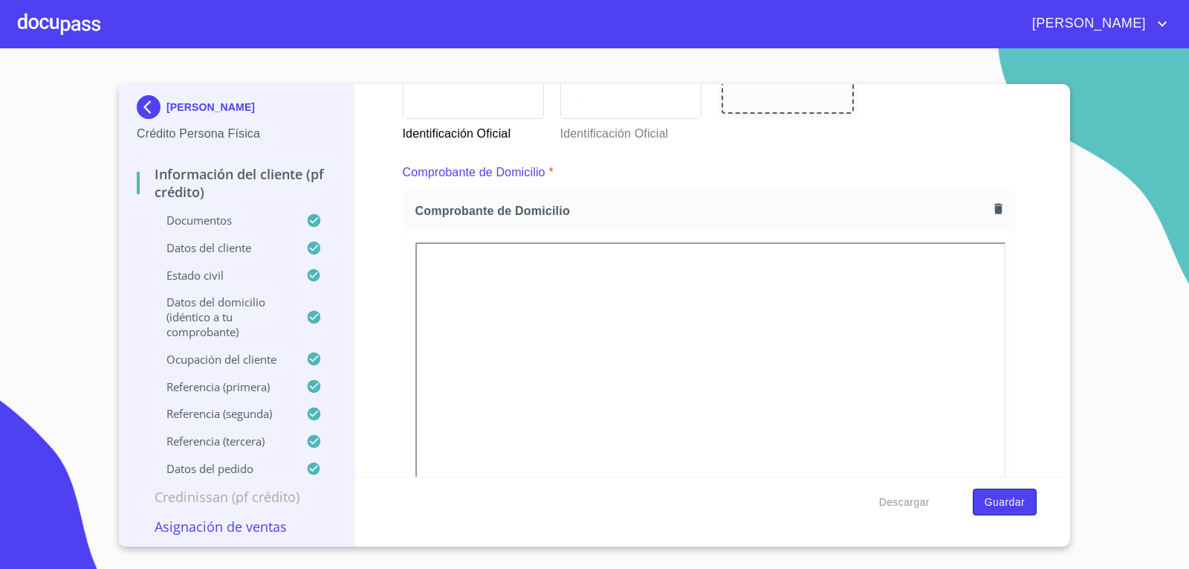
click at [1020, 499] on span "Guardar" at bounding box center [1005, 502] width 40 height 19
